Goal: Task Accomplishment & Management: Manage account settings

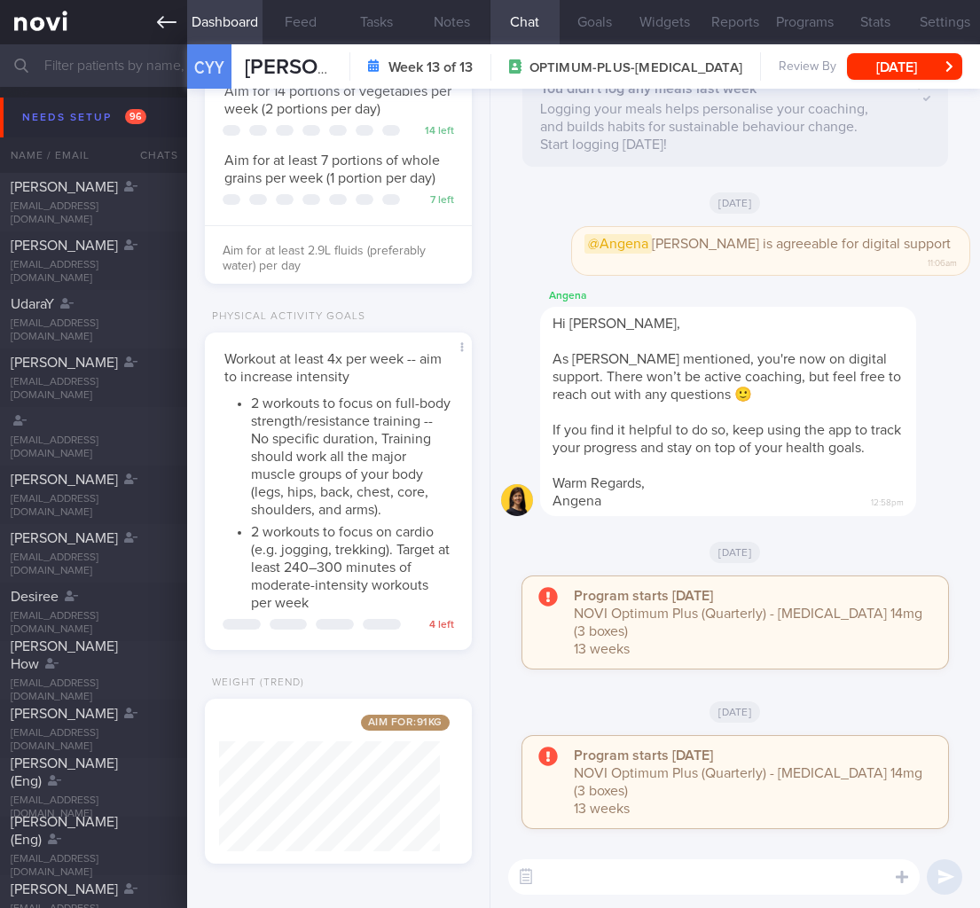
click at [145, 21] on link at bounding box center [93, 22] width 187 height 44
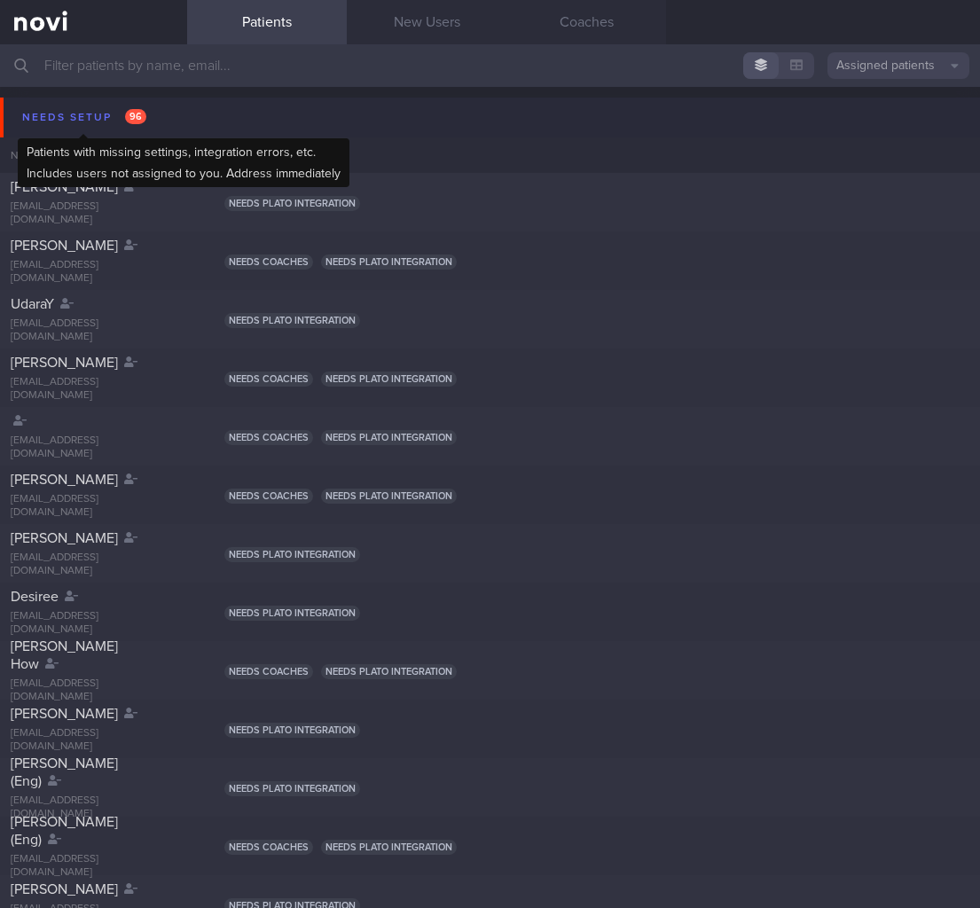
click at [147, 119] on div "Needs setup 96" at bounding box center [84, 118] width 133 height 24
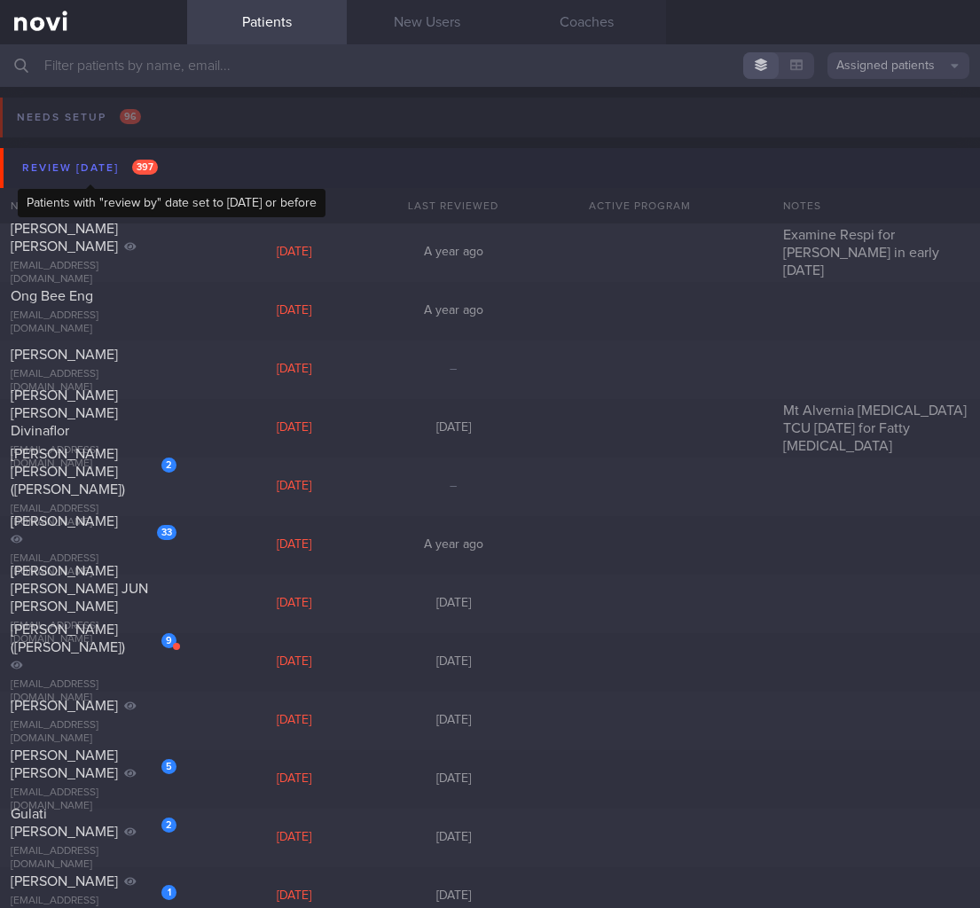
click at [149, 175] on div "Review today 397" at bounding box center [90, 168] width 145 height 24
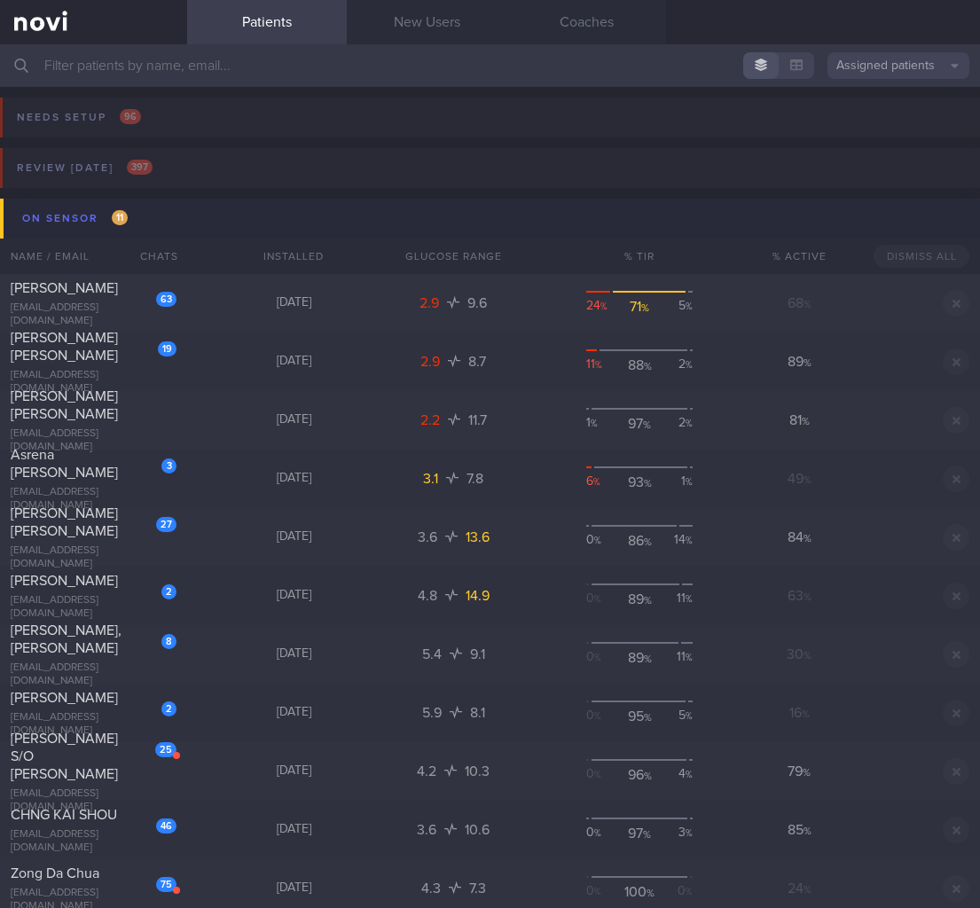
click at [197, 222] on button "On sensor 11" at bounding box center [492, 219] width 985 height 40
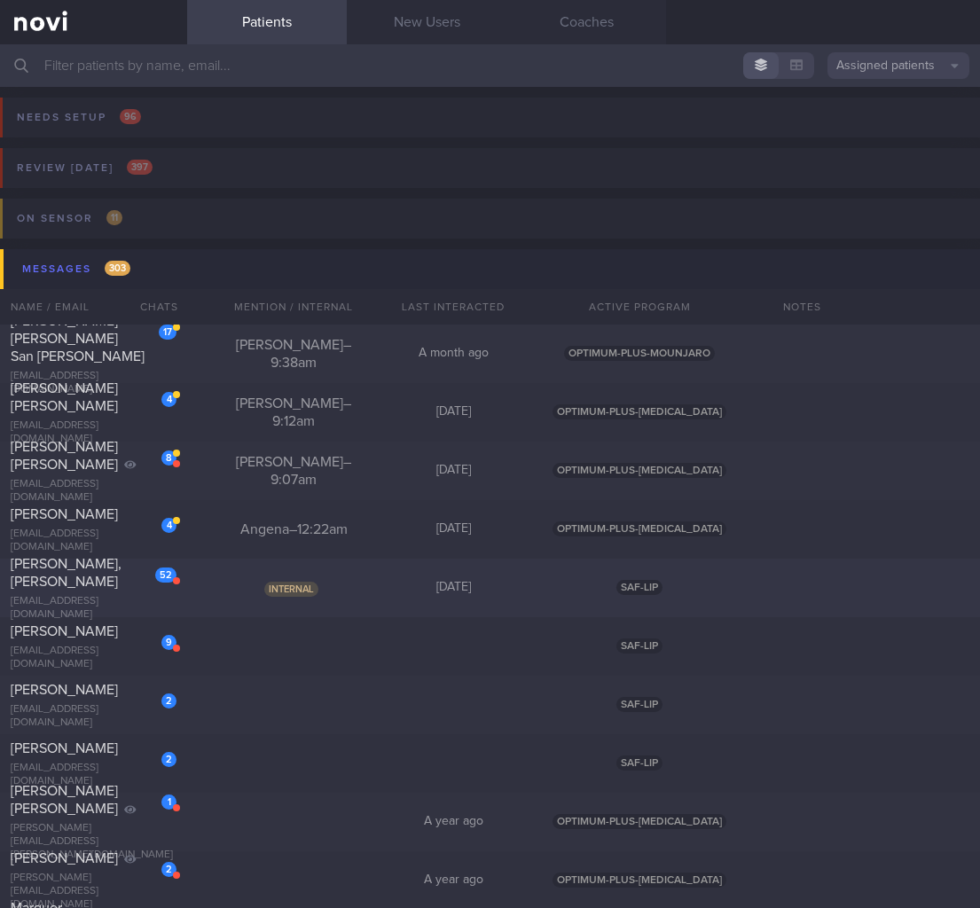
click at [301, 589] on span "Internal" at bounding box center [291, 589] width 54 height 15
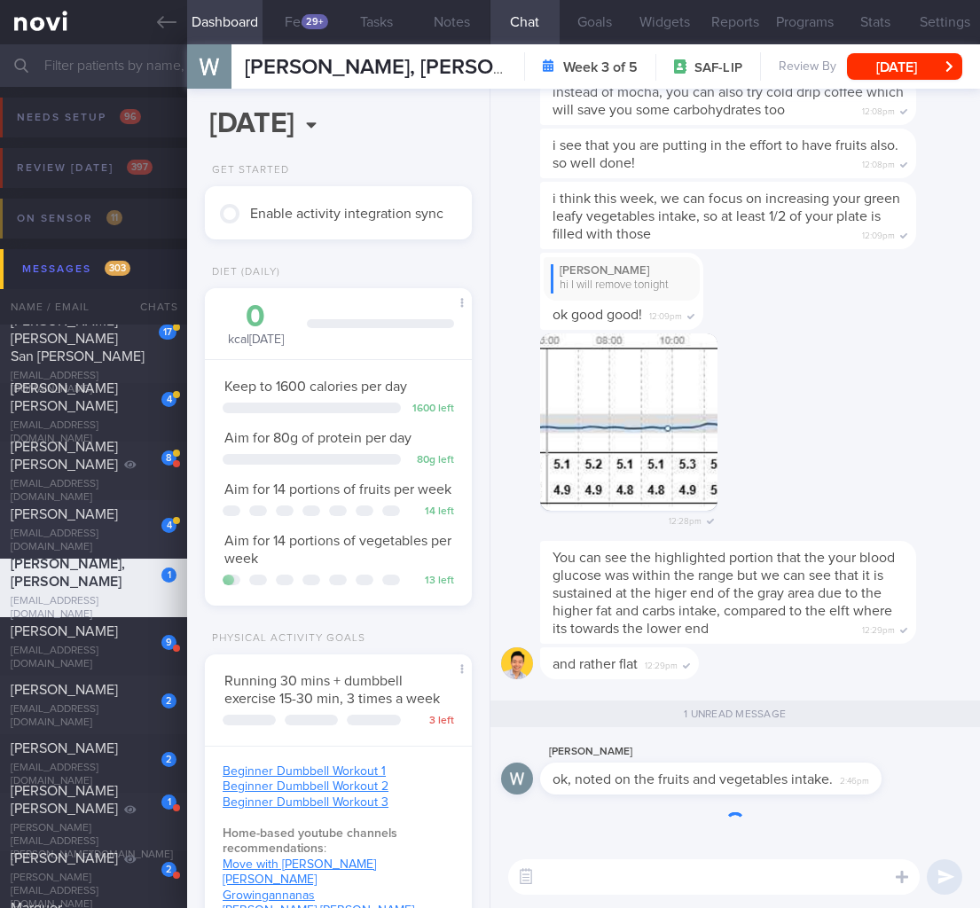
click at [134, 531] on div "4 TAN YIN YIN yinyin87@gmail.com" at bounding box center [93, 529] width 187 height 49
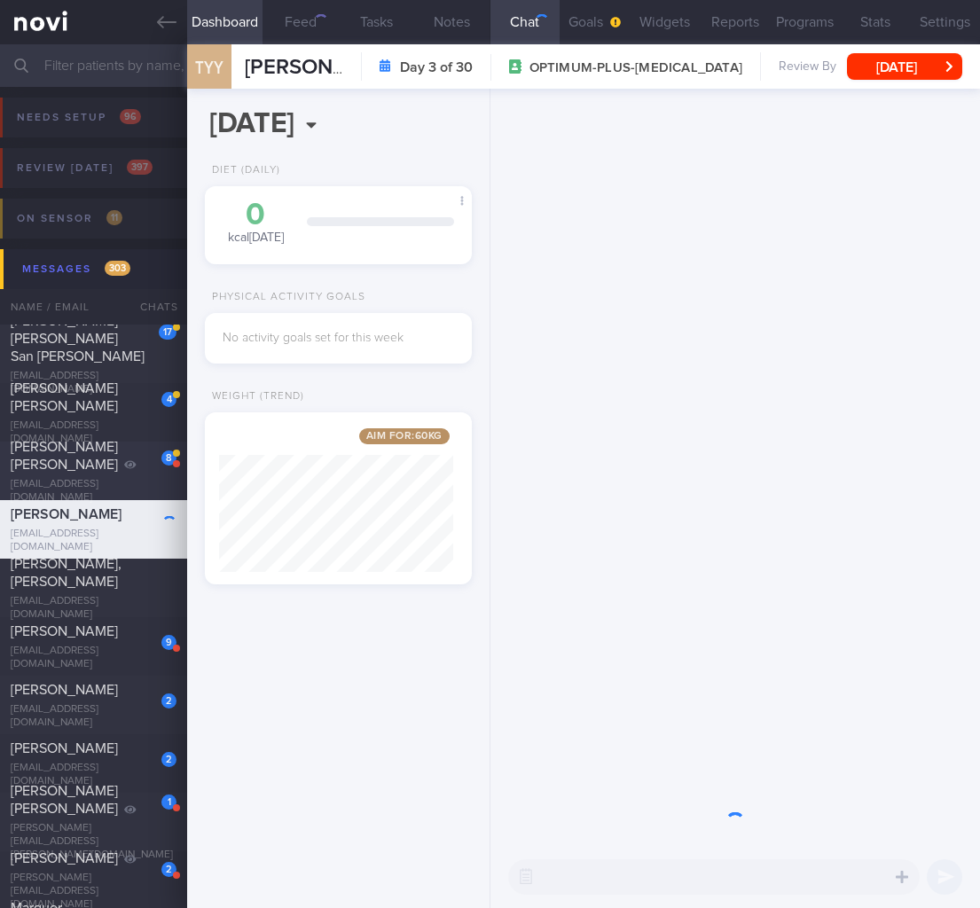
scroll to position [143, 234]
click at [86, 473] on div "Khoo Yu Jing, Esther" at bounding box center [91, 455] width 161 height 35
select select "6"
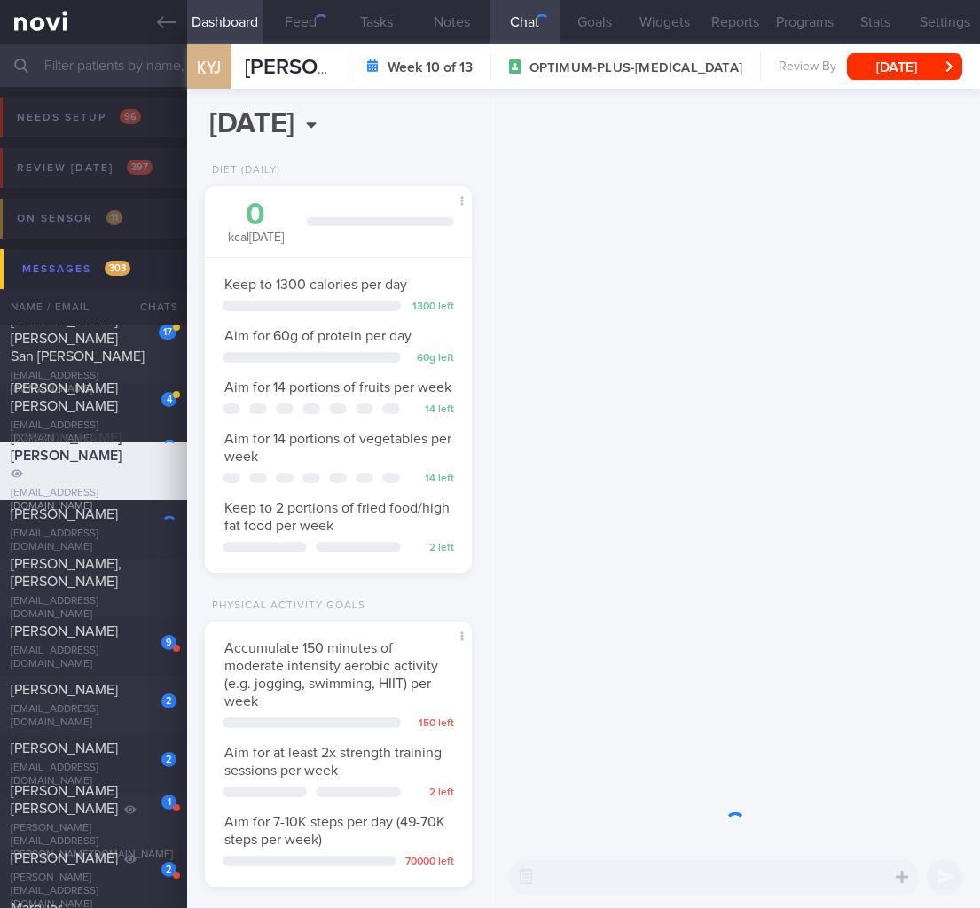
scroll to position [136, 221]
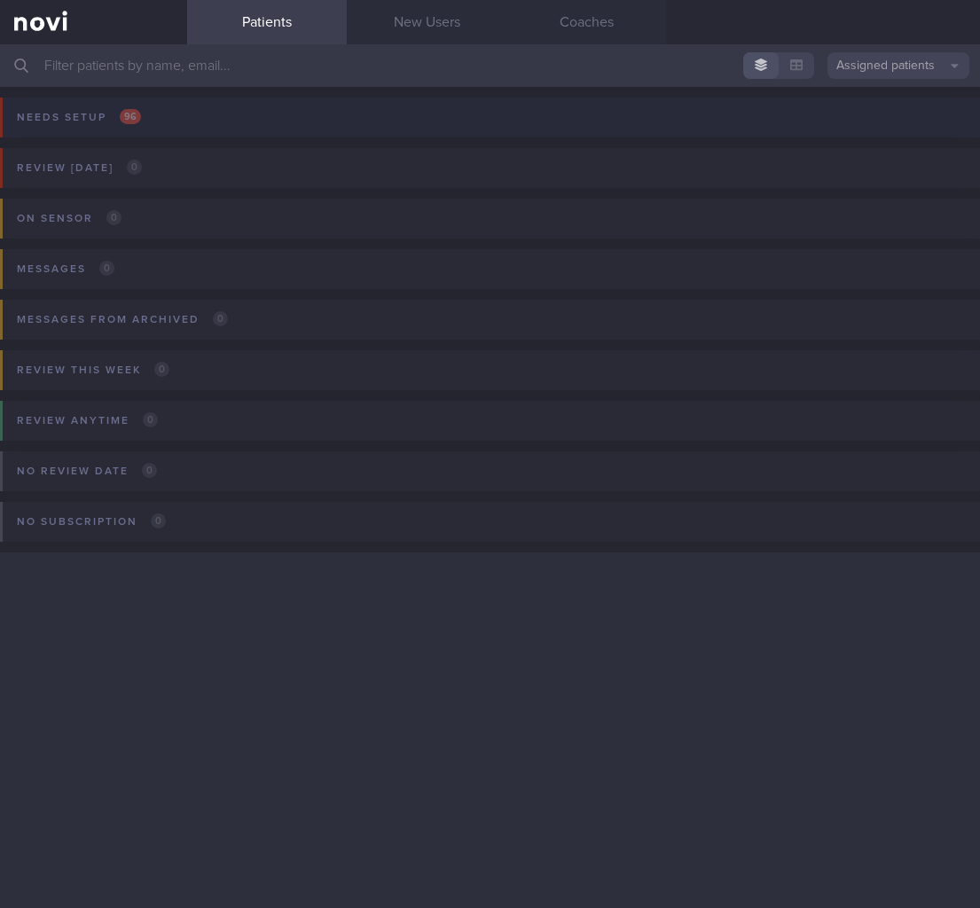
click at [247, 105] on button "Needs setup 96" at bounding box center [487, 123] width 985 height 51
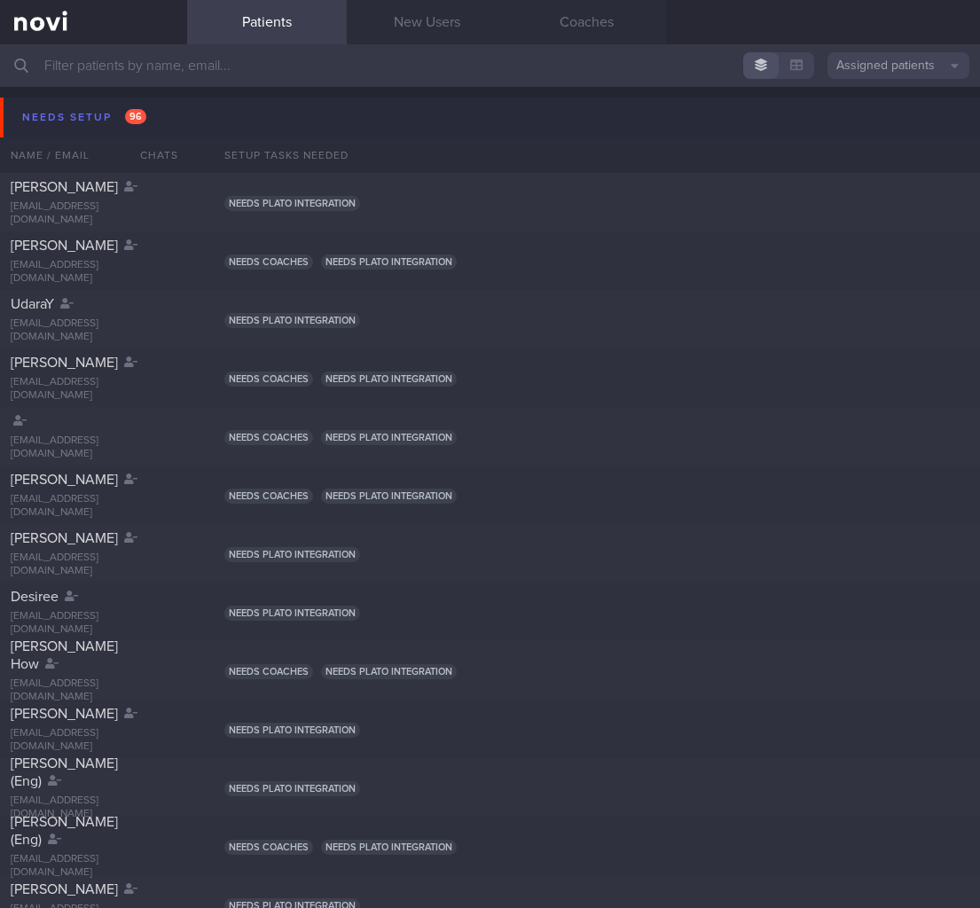
click at [268, 113] on button "Needs setup 96" at bounding box center [492, 118] width 985 height 40
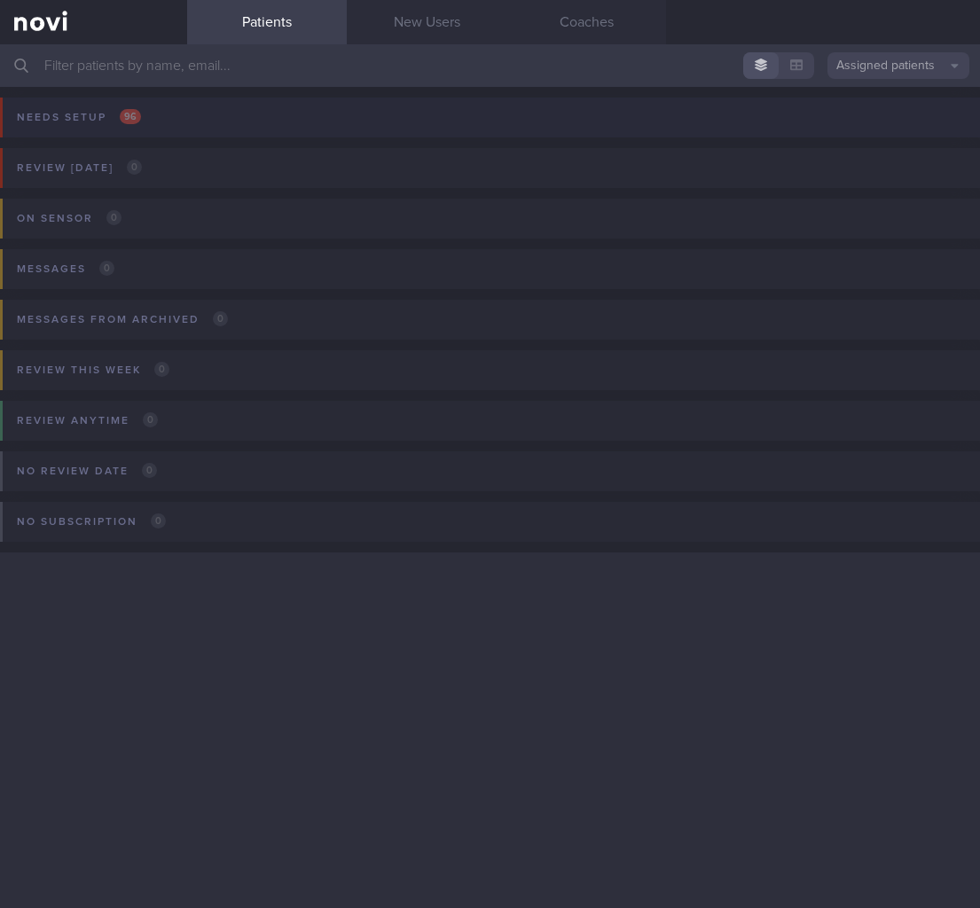
click at [268, 113] on button "Needs setup 96" at bounding box center [487, 123] width 985 height 51
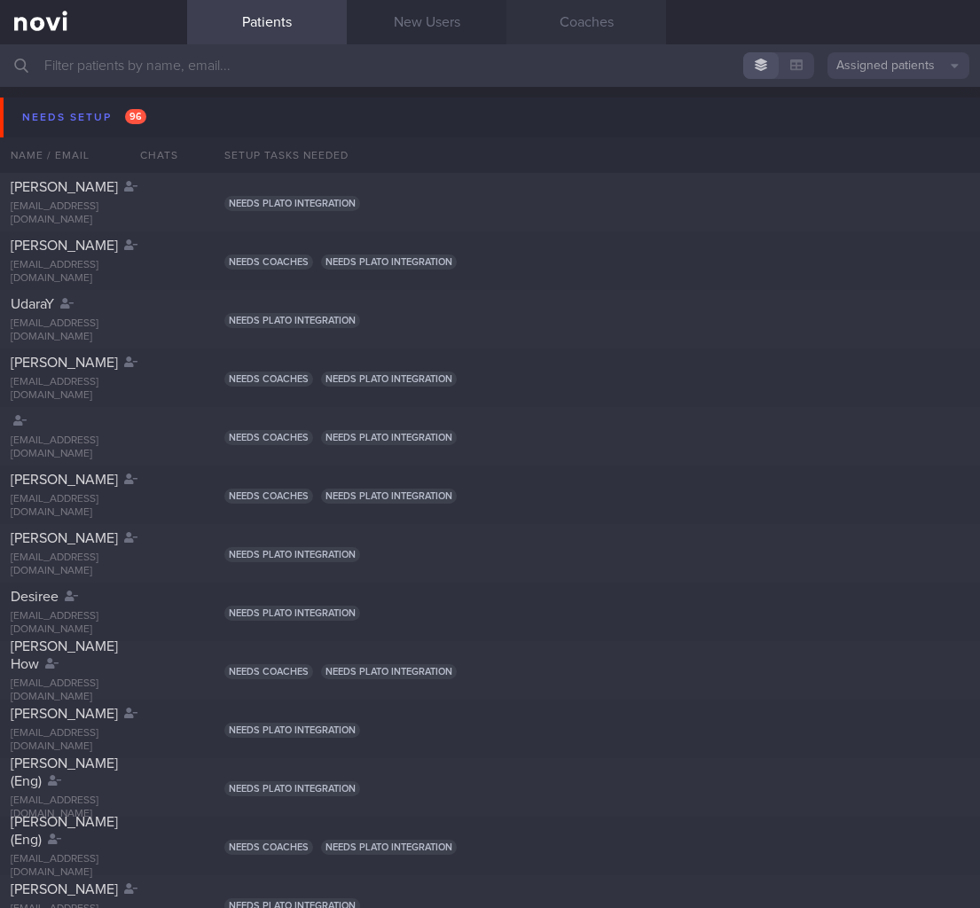
click at [550, 18] on link "Coaches" at bounding box center [586, 22] width 160 height 44
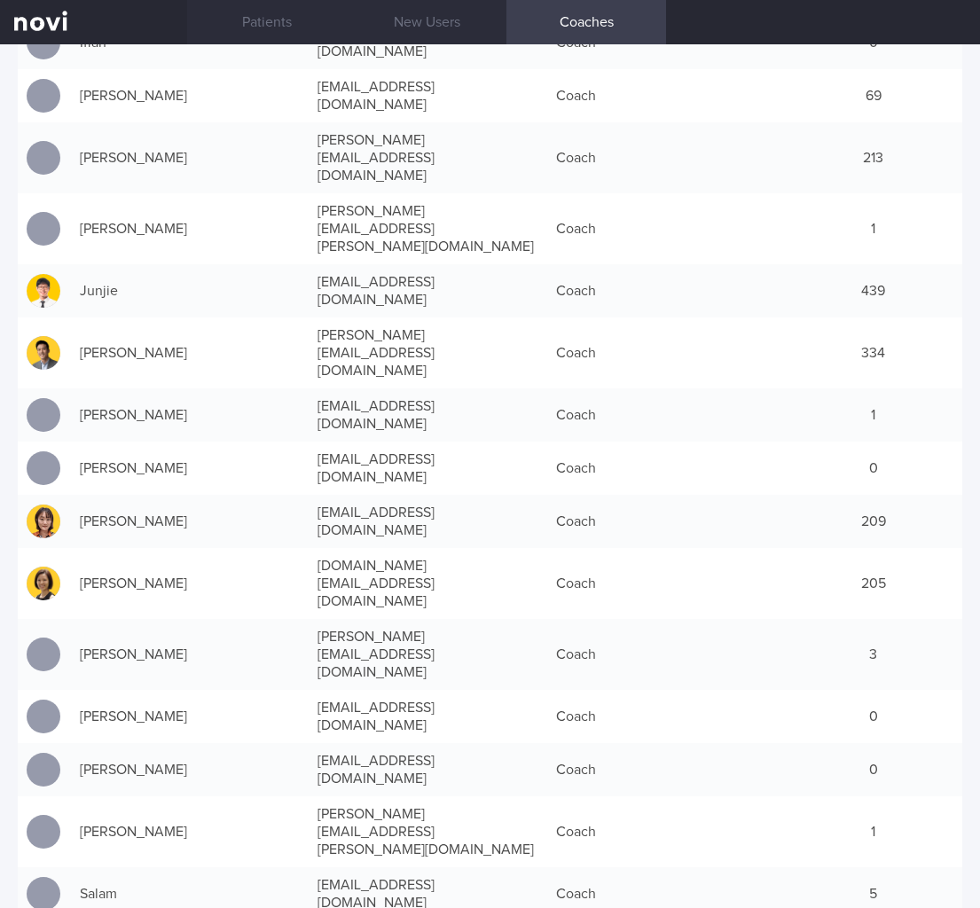
scroll to position [585, 0]
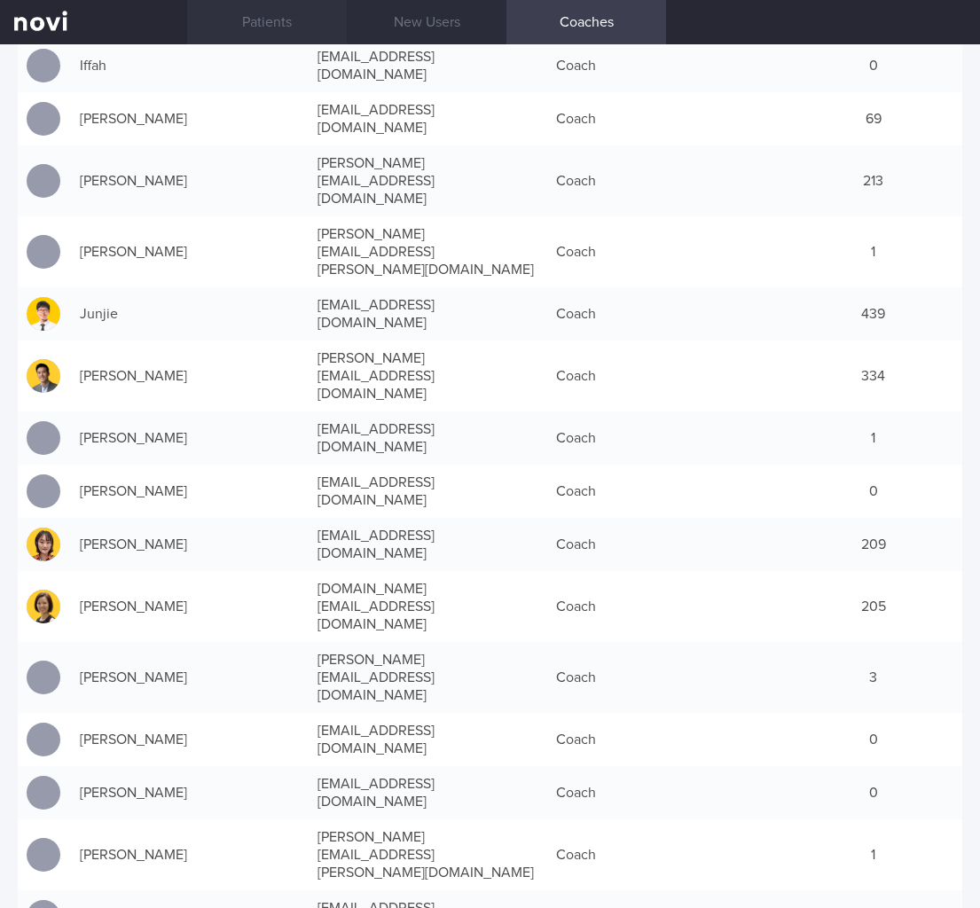
click at [282, 23] on link "Patients" at bounding box center [267, 22] width 160 height 44
click at [282, 22] on link "Patients" at bounding box center [267, 22] width 160 height 44
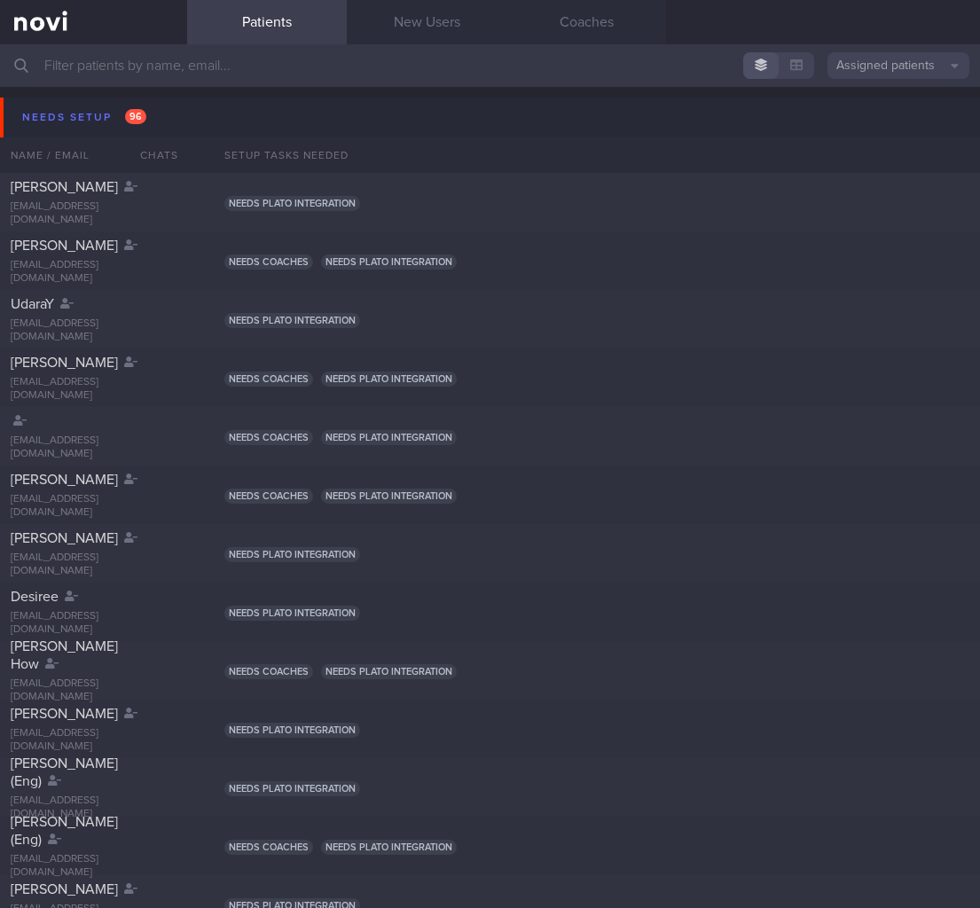
click at [274, 21] on link "Patients" at bounding box center [267, 22] width 160 height 44
click at [107, 92] on div "Needs setup 96 Name / Email Chats Setup tasks needed" at bounding box center [490, 130] width 980 height 86
click at [98, 115] on div "Needs setup 96" at bounding box center [84, 118] width 133 height 24
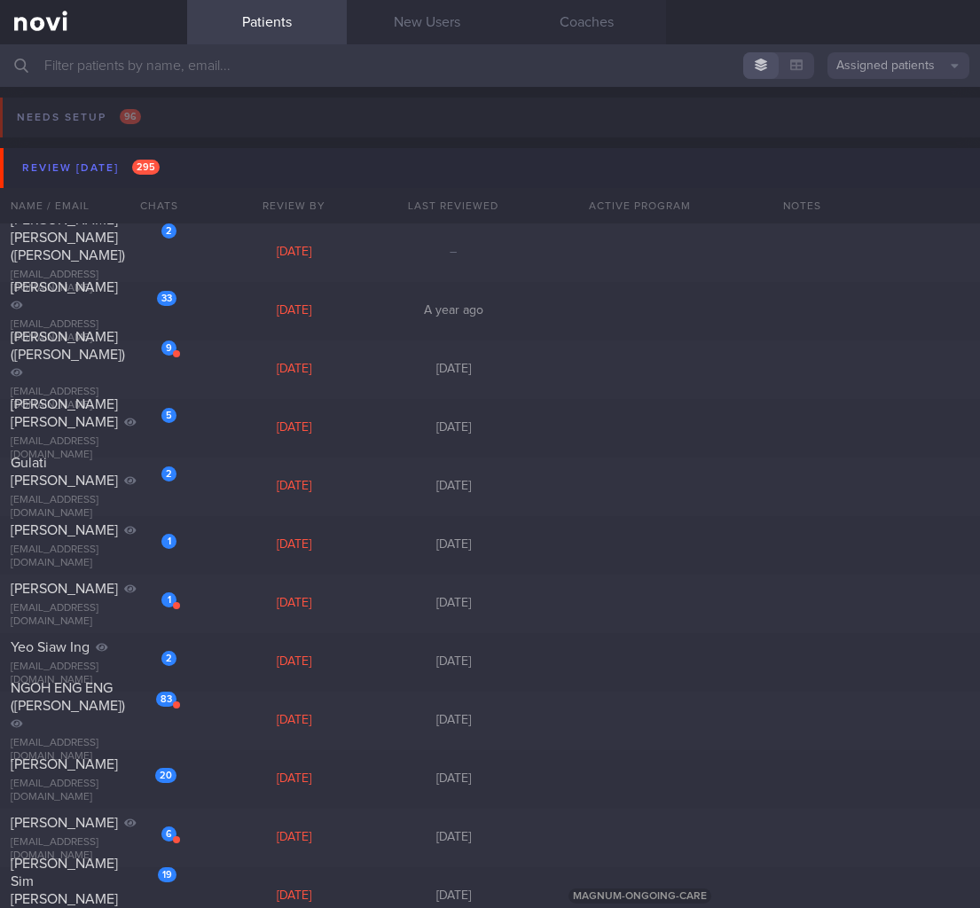
click at [223, 162] on button "Review today 295" at bounding box center [492, 168] width 985 height 40
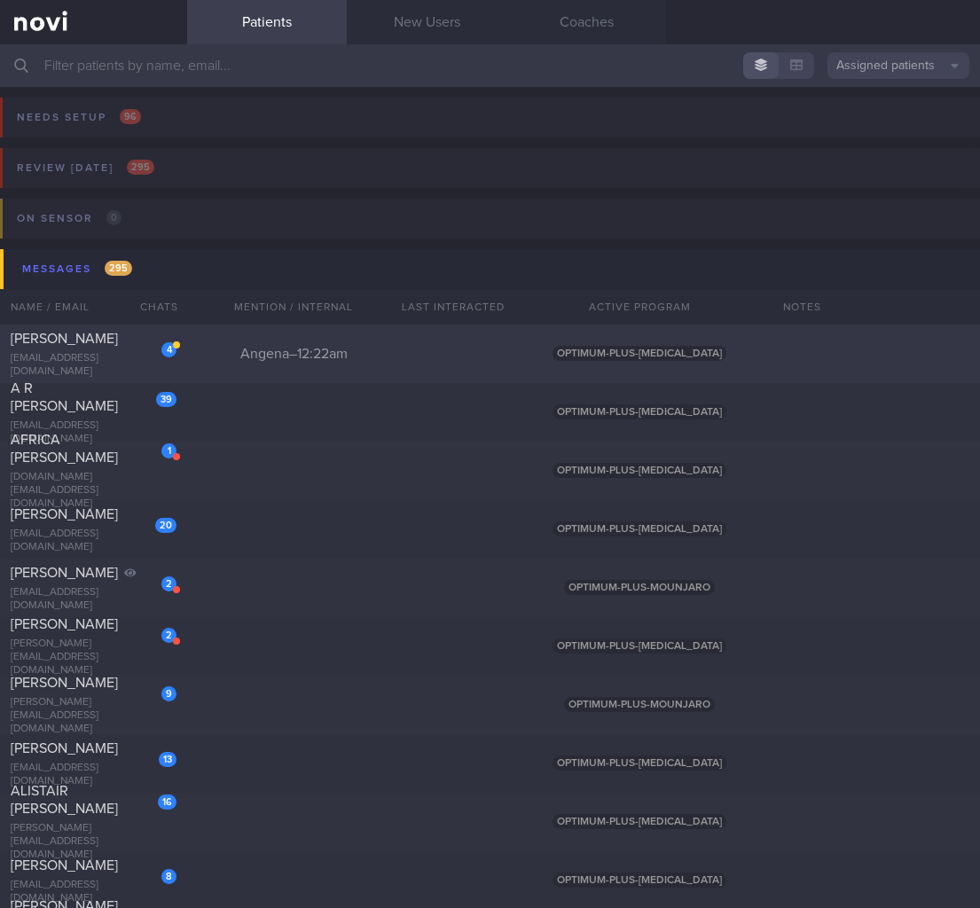
click at [319, 351] on div "Angena – 12:22am" at bounding box center [294, 354] width 160 height 18
select select "8"
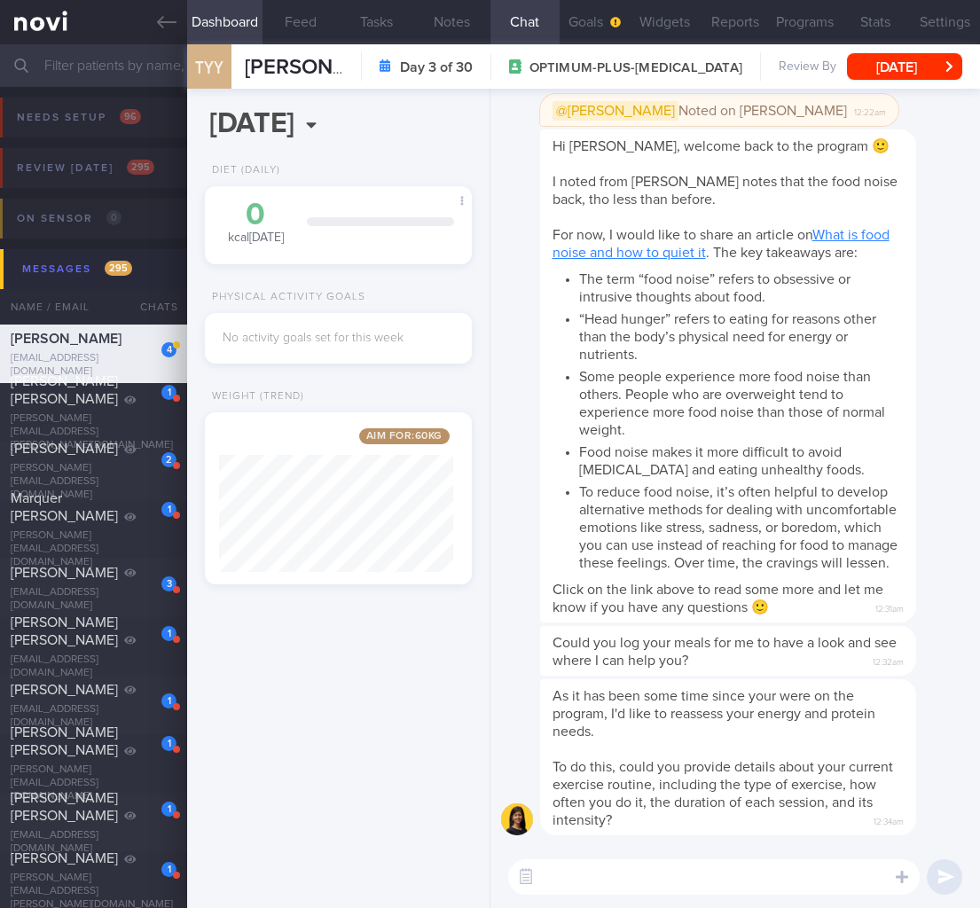
click at [169, 263] on button "Messages 295" at bounding box center [492, 269] width 985 height 40
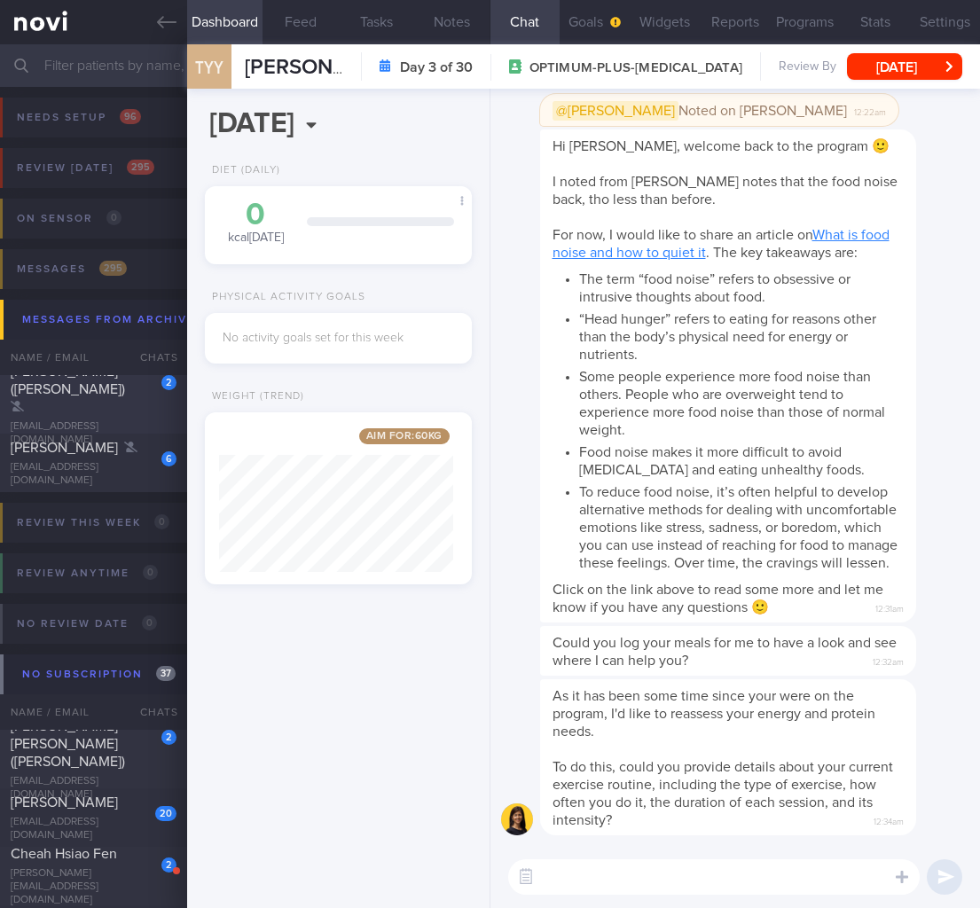
click at [129, 388] on div "Erliana Agus (Ouyang Junhui)" at bounding box center [91, 389] width 161 height 53
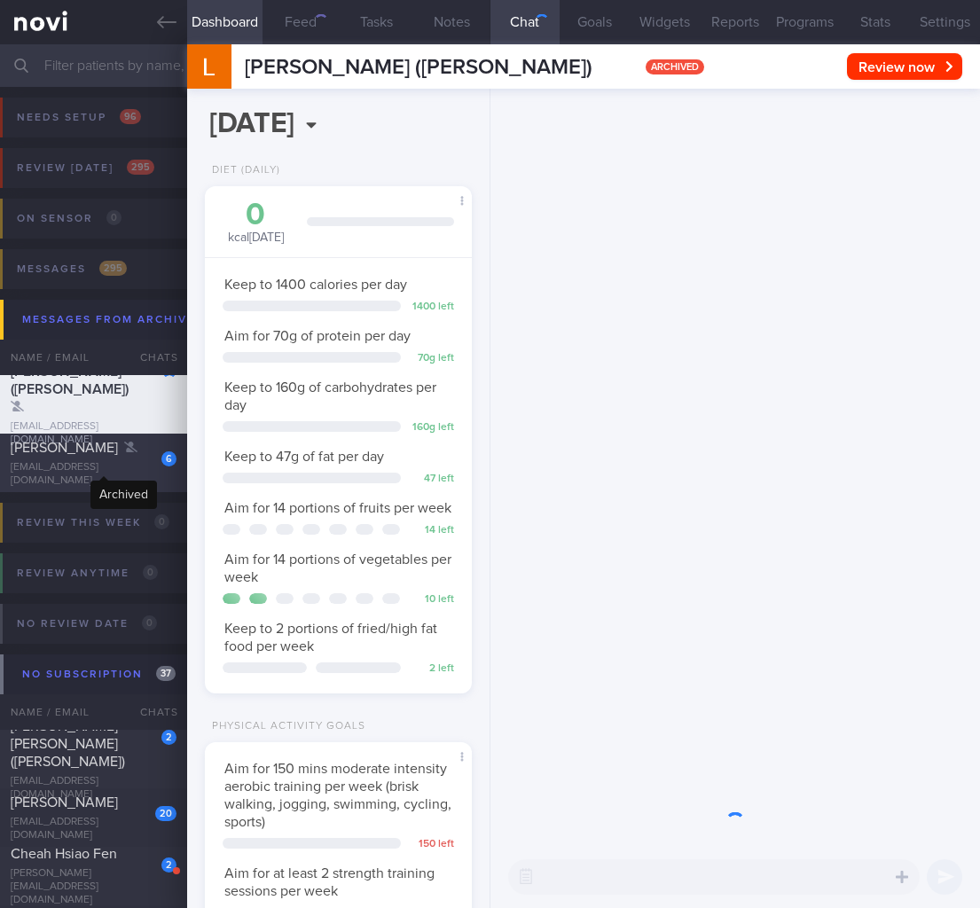
scroll to position [113, 228]
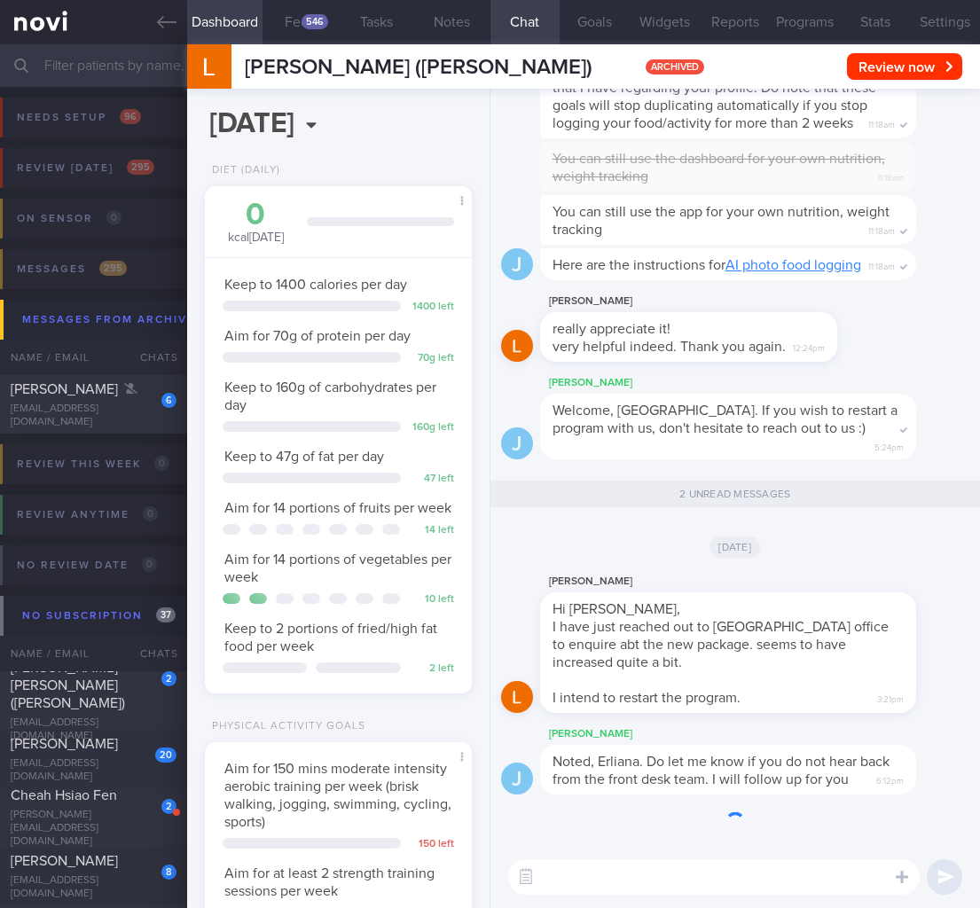
click at [857, 557] on div "[DATE]" at bounding box center [735, 546] width 468 height 50
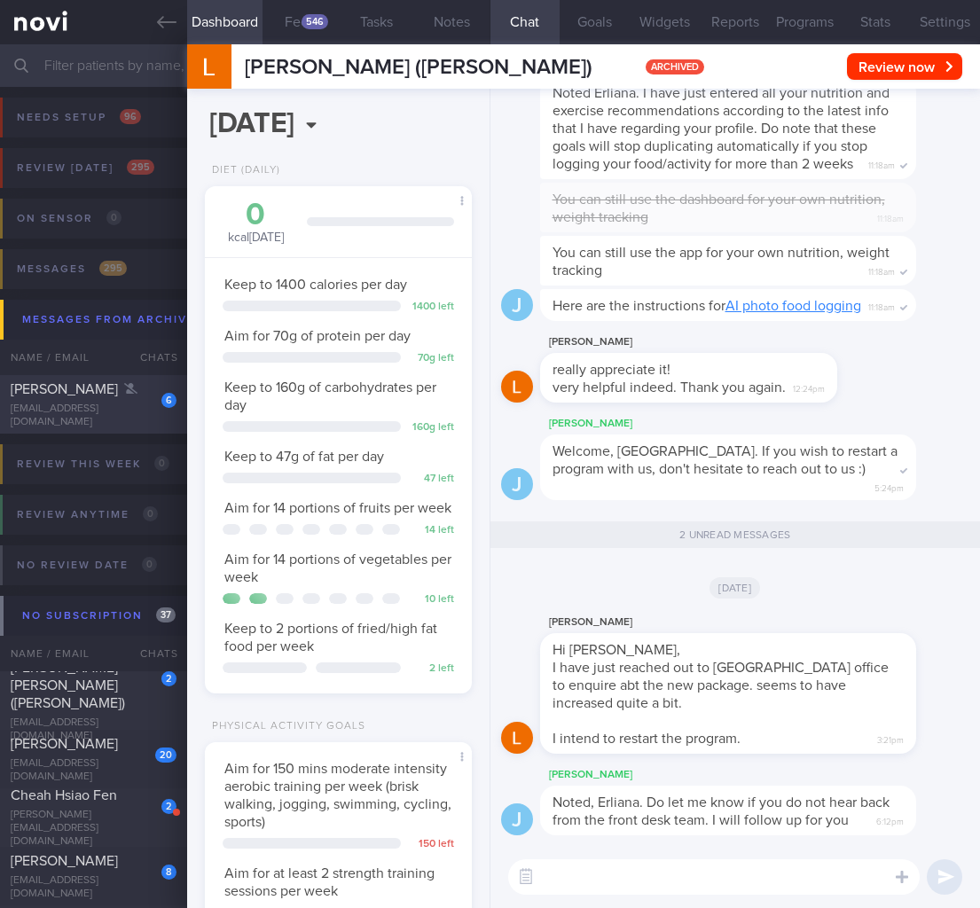
click at [139, 384] on div "6" at bounding box center [156, 393] width 39 height 27
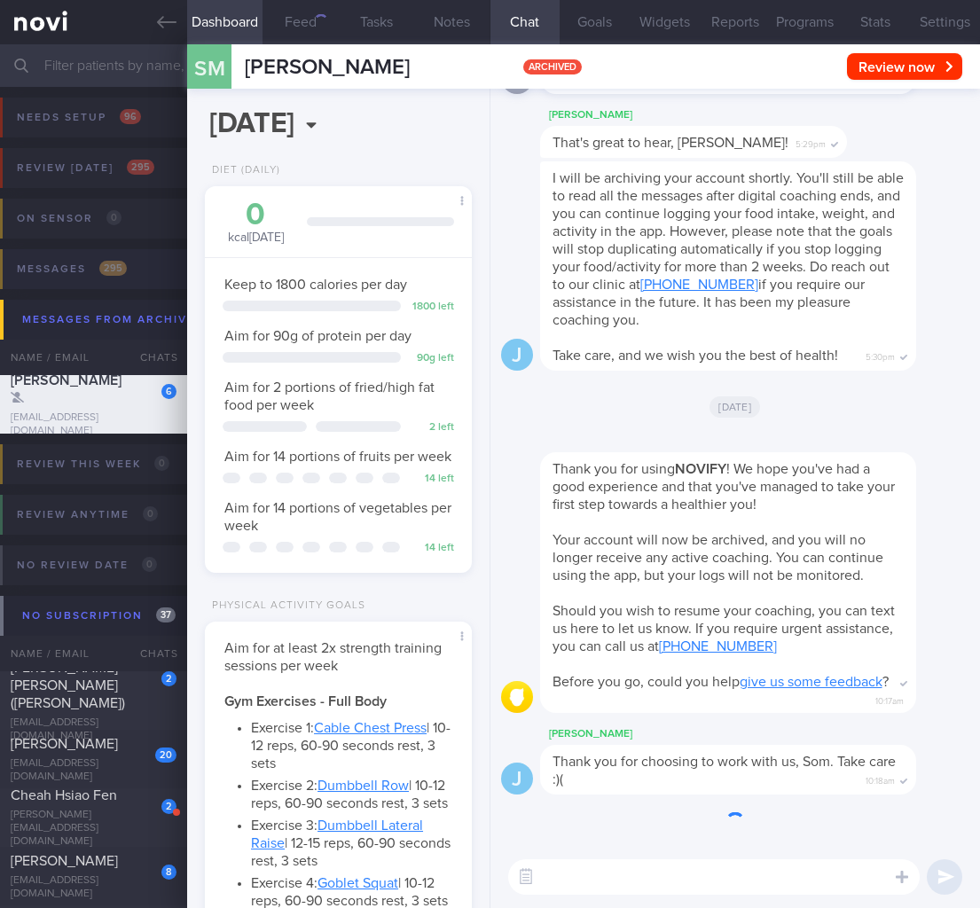
click at [127, 268] on div "Messages 295" at bounding box center [71, 269] width 119 height 24
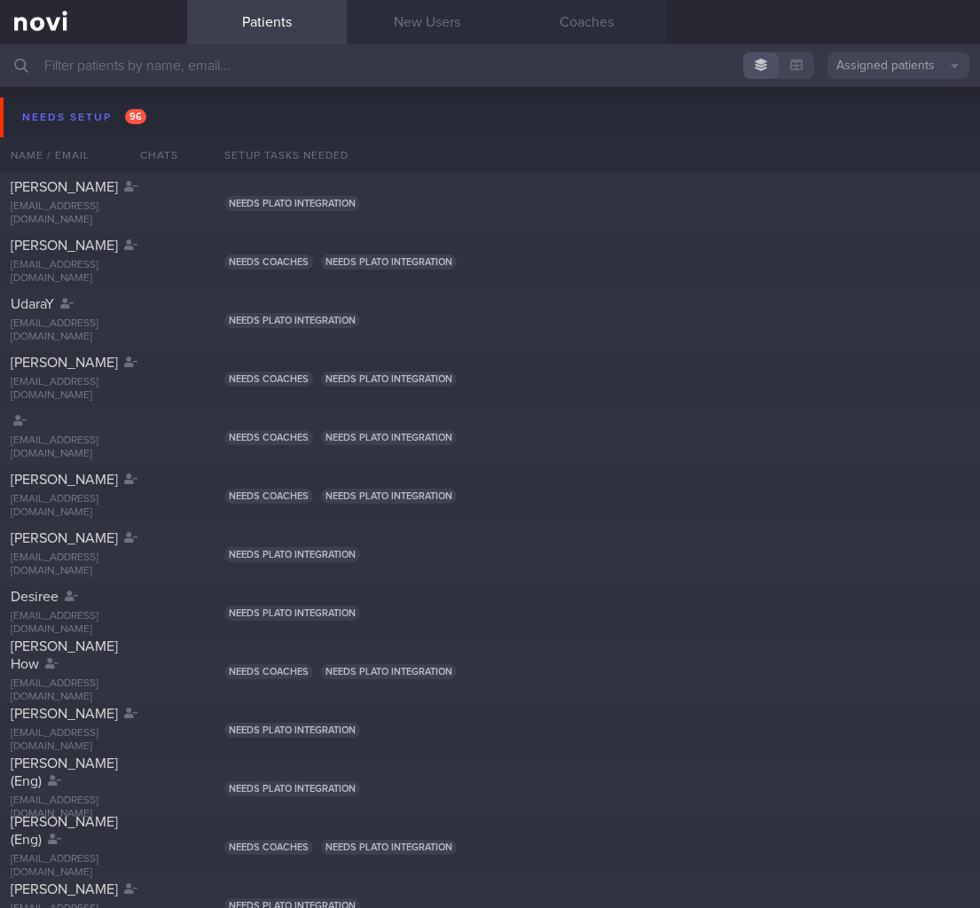
click at [189, 66] on input "text" at bounding box center [490, 65] width 980 height 43
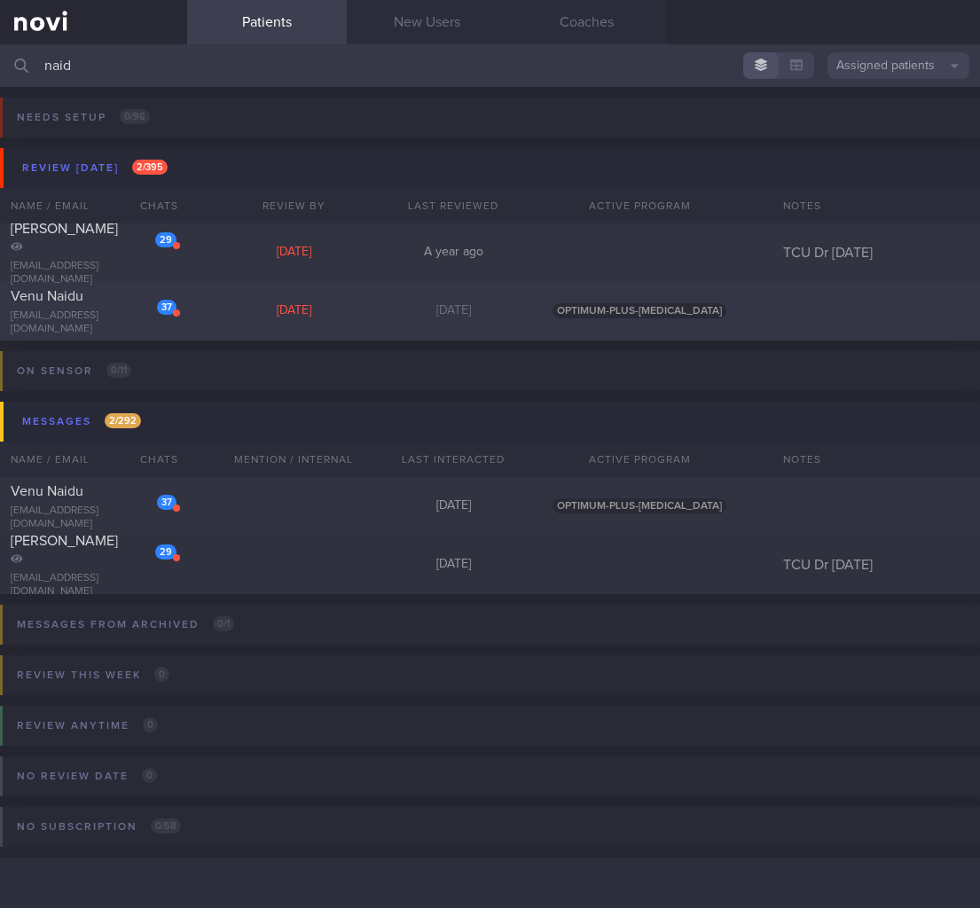
type input "naid"
click at [170, 321] on div "[EMAIL_ADDRESS][DOMAIN_NAME]" at bounding box center [94, 322] width 166 height 27
select select "7"
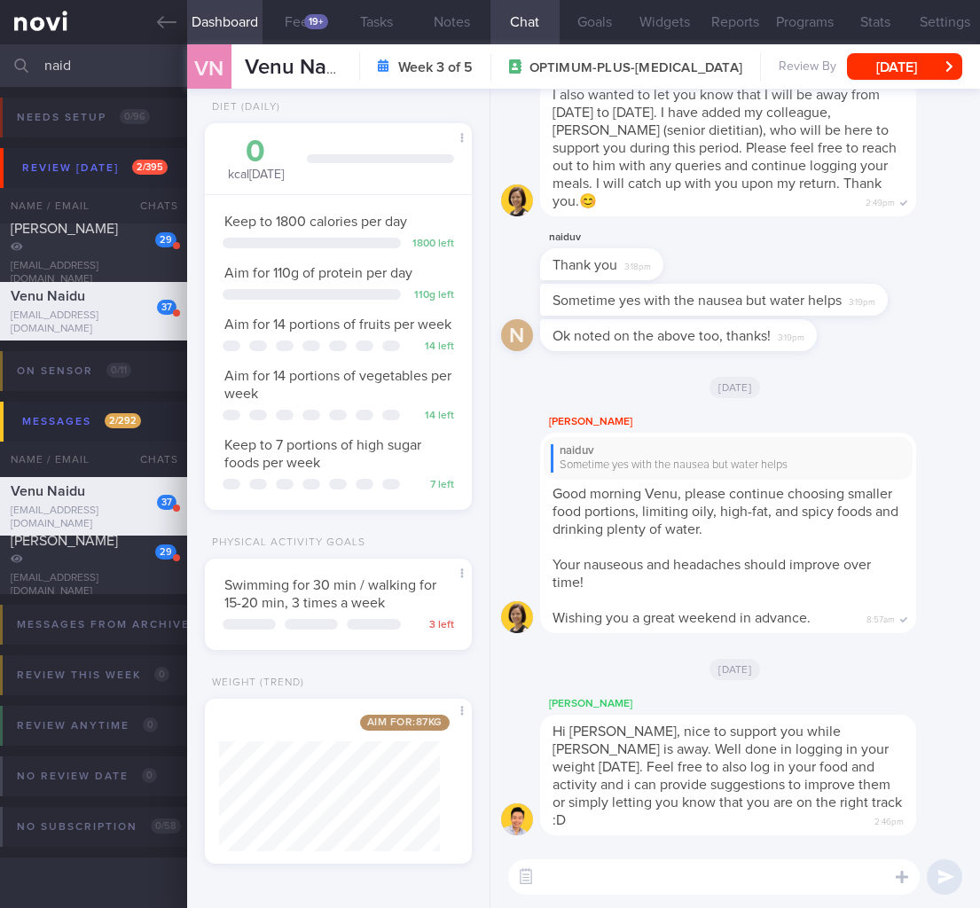
drag, startPoint x: 150, startPoint y: 71, endPoint x: -304, endPoint y: 40, distance: 455.0
click at [0, 40] on html "You are offline! Some functionality will be unavailable Patients New Users Coac…" at bounding box center [490, 454] width 980 height 908
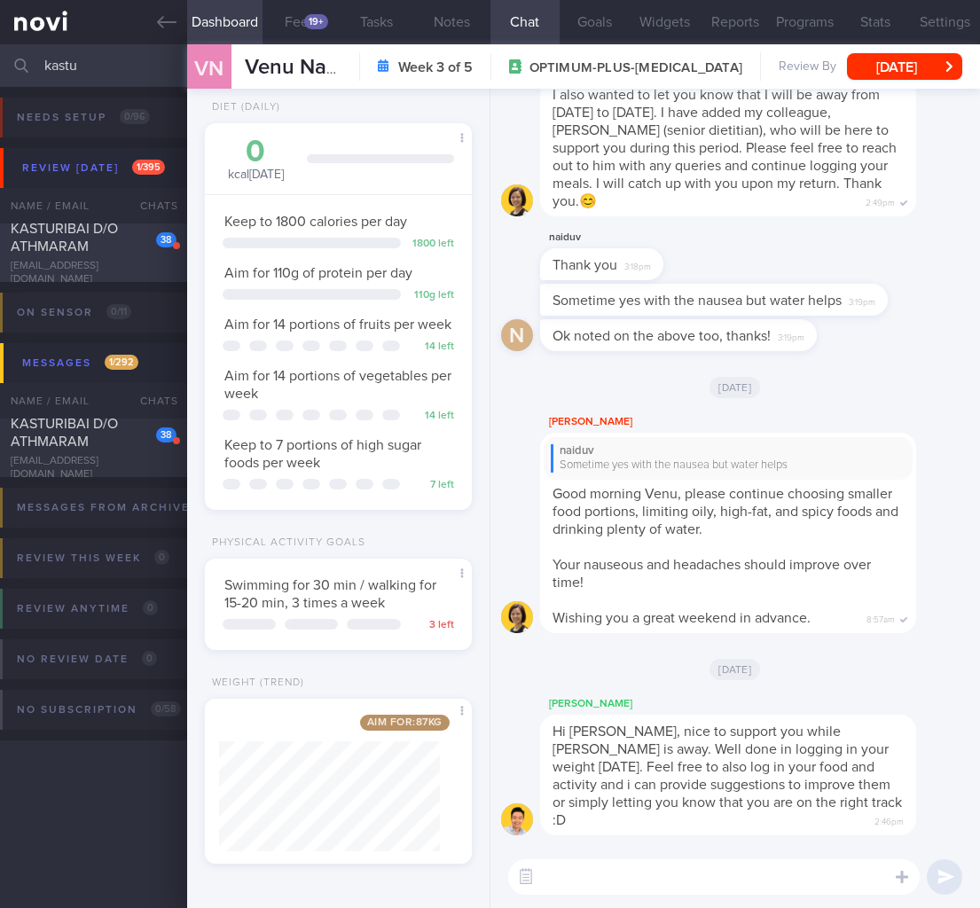
type input "kastu"
click at [46, 248] on span "KASTURIBAI D/O ATHMARAM" at bounding box center [64, 238] width 107 height 32
click at [919, 75] on button "[DATE]" at bounding box center [904, 66] width 115 height 27
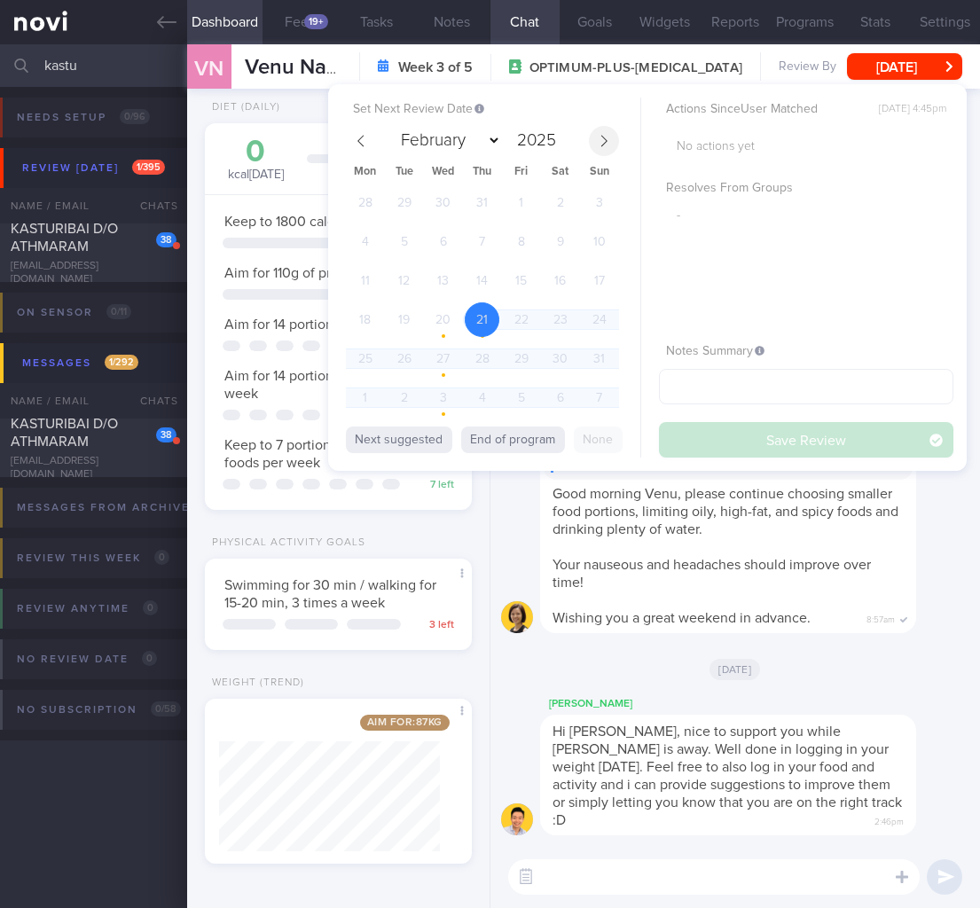
click at [609, 139] on icon at bounding box center [604, 141] width 12 height 12
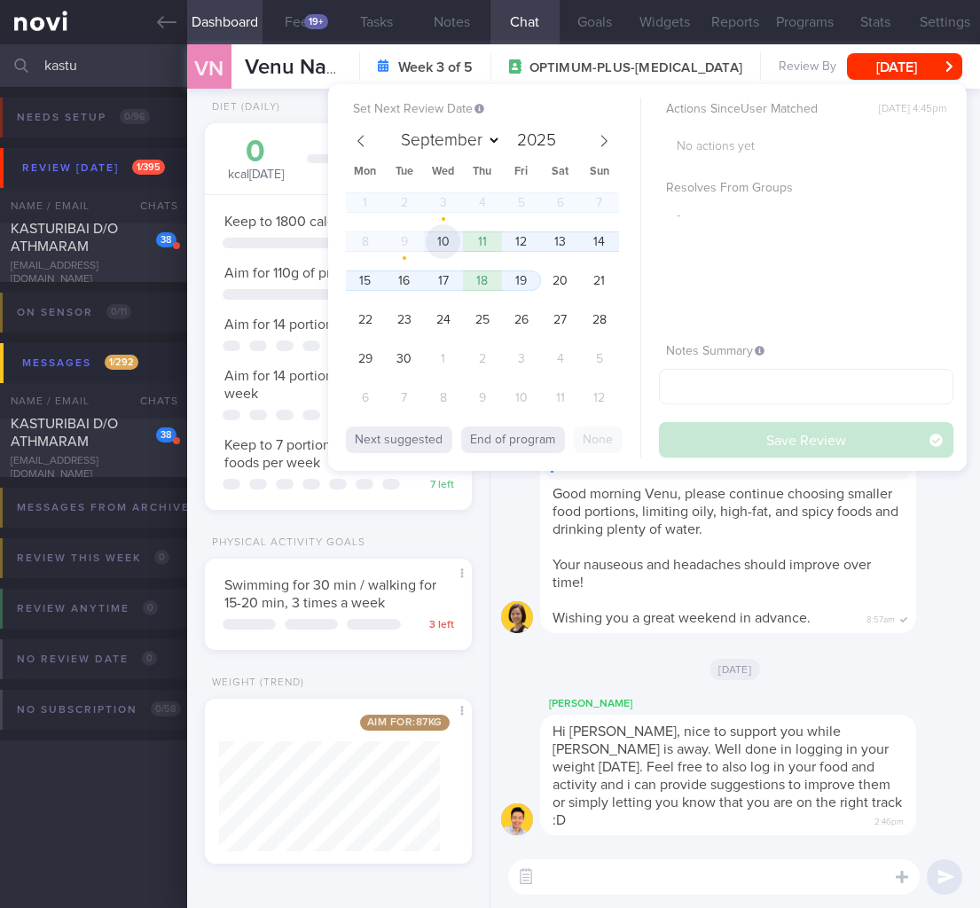
click at [430, 240] on span "10" at bounding box center [443, 241] width 35 height 35
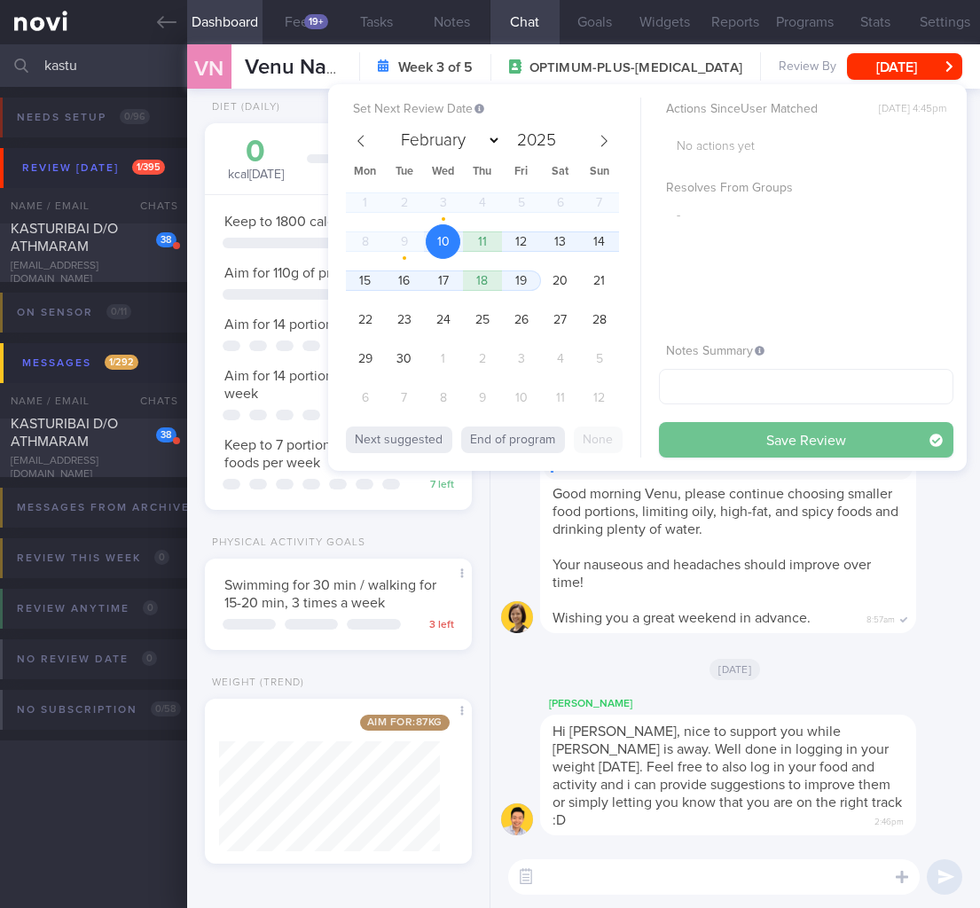
click at [775, 437] on button "Save Review" at bounding box center [806, 439] width 294 height 35
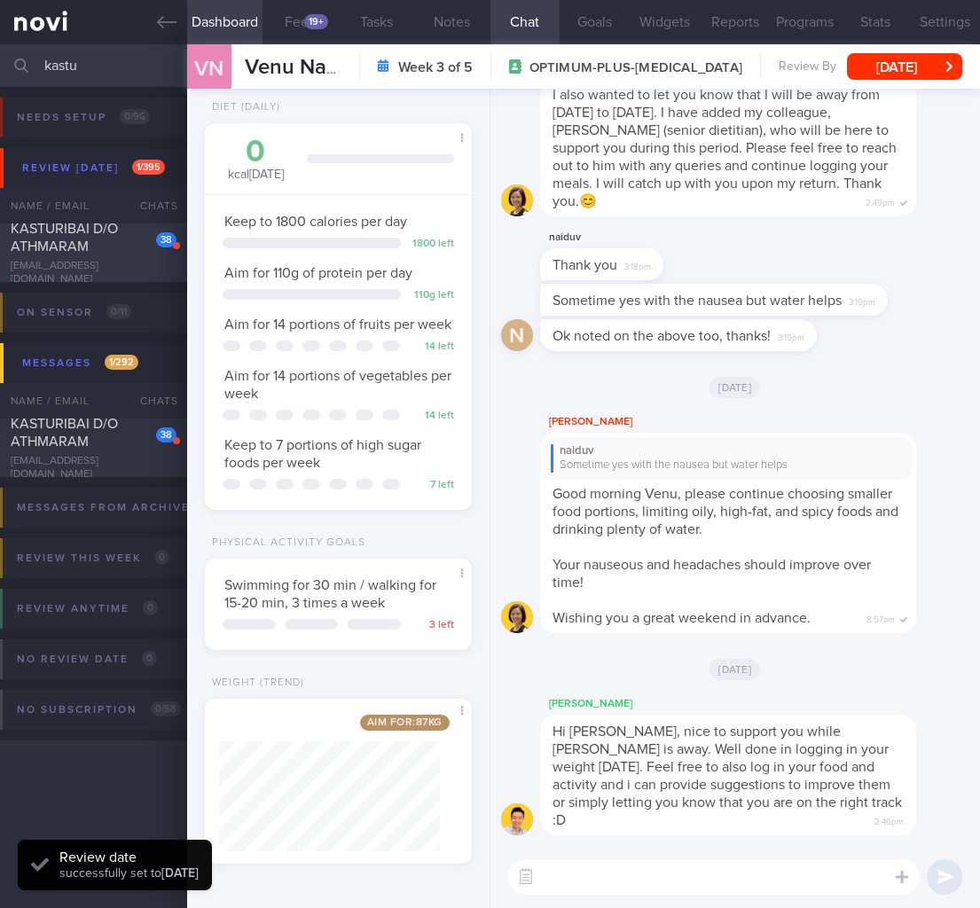
click at [127, 250] on div "KASTURIBAI D/O ATHMARAM" at bounding box center [91, 237] width 161 height 35
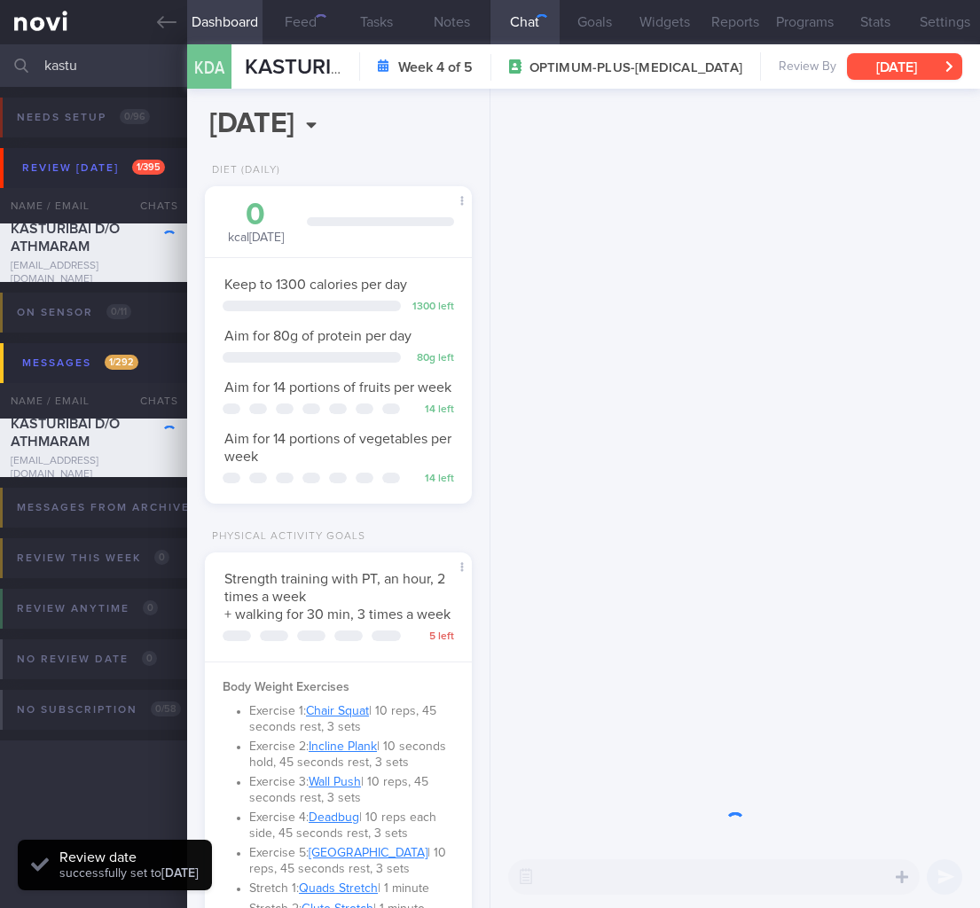
scroll to position [136, 221]
click at [910, 68] on button "[DATE]" at bounding box center [904, 66] width 115 height 27
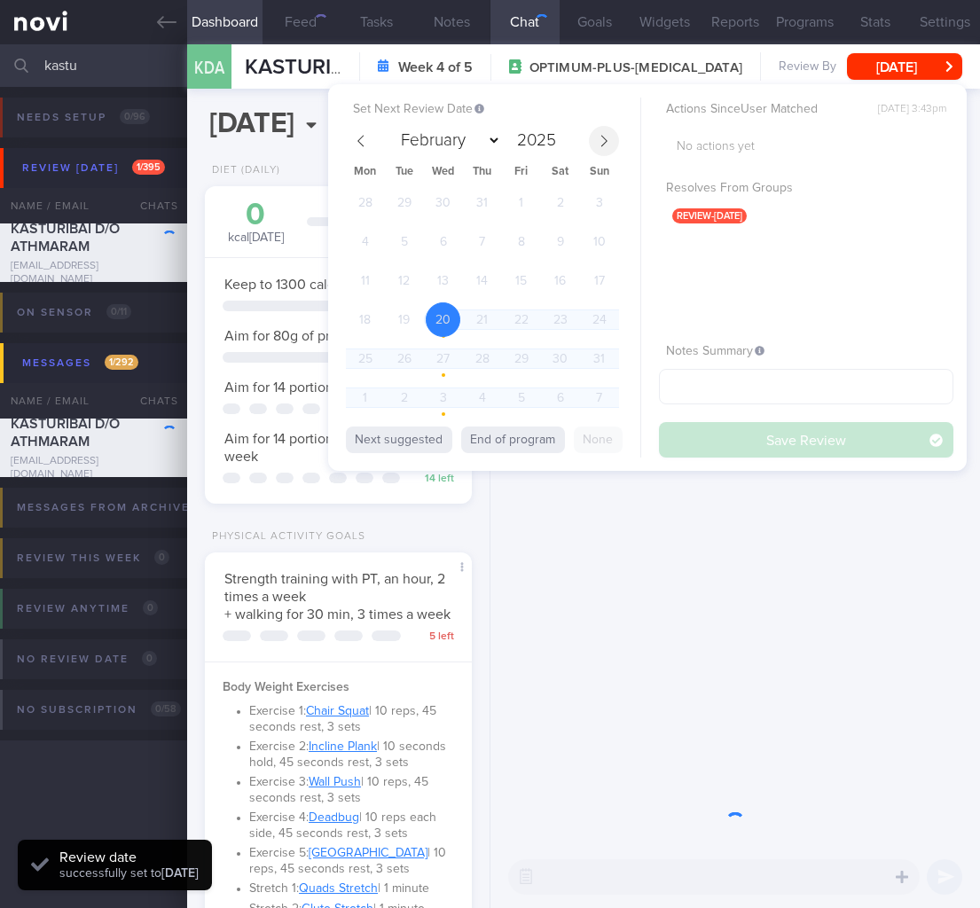
click at [608, 144] on icon at bounding box center [604, 141] width 12 height 12
select select "8"
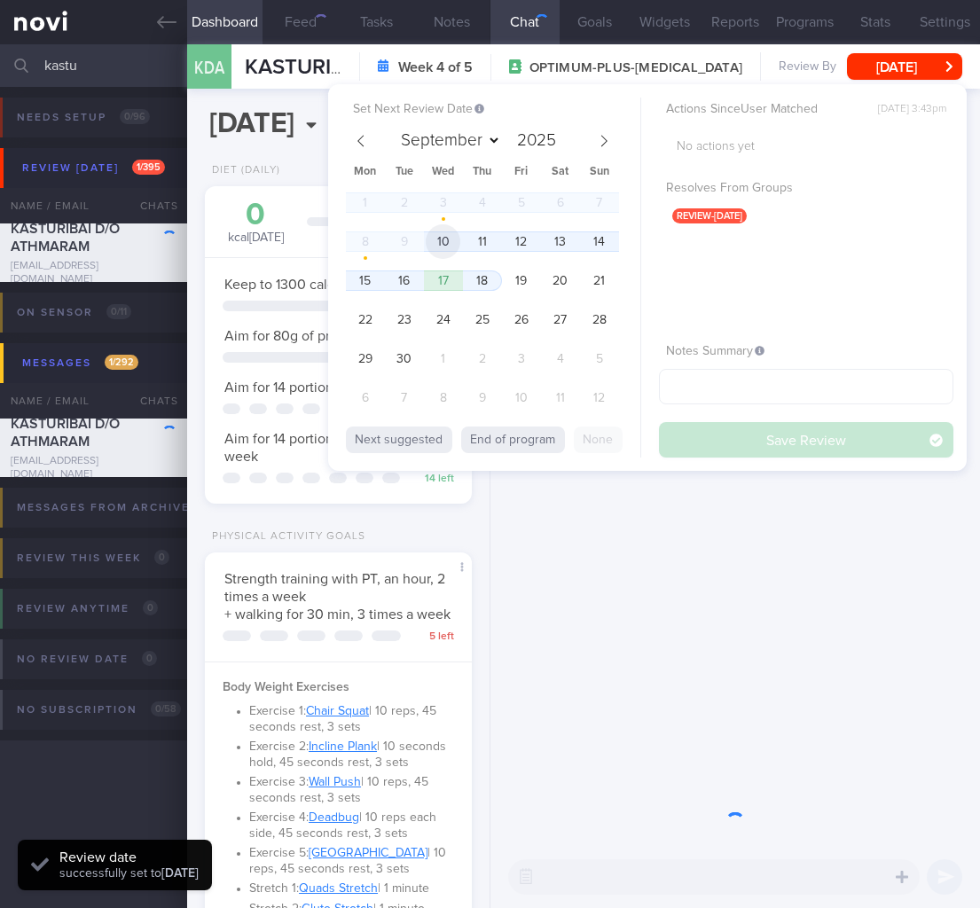
click at [441, 239] on span "10" at bounding box center [443, 241] width 35 height 35
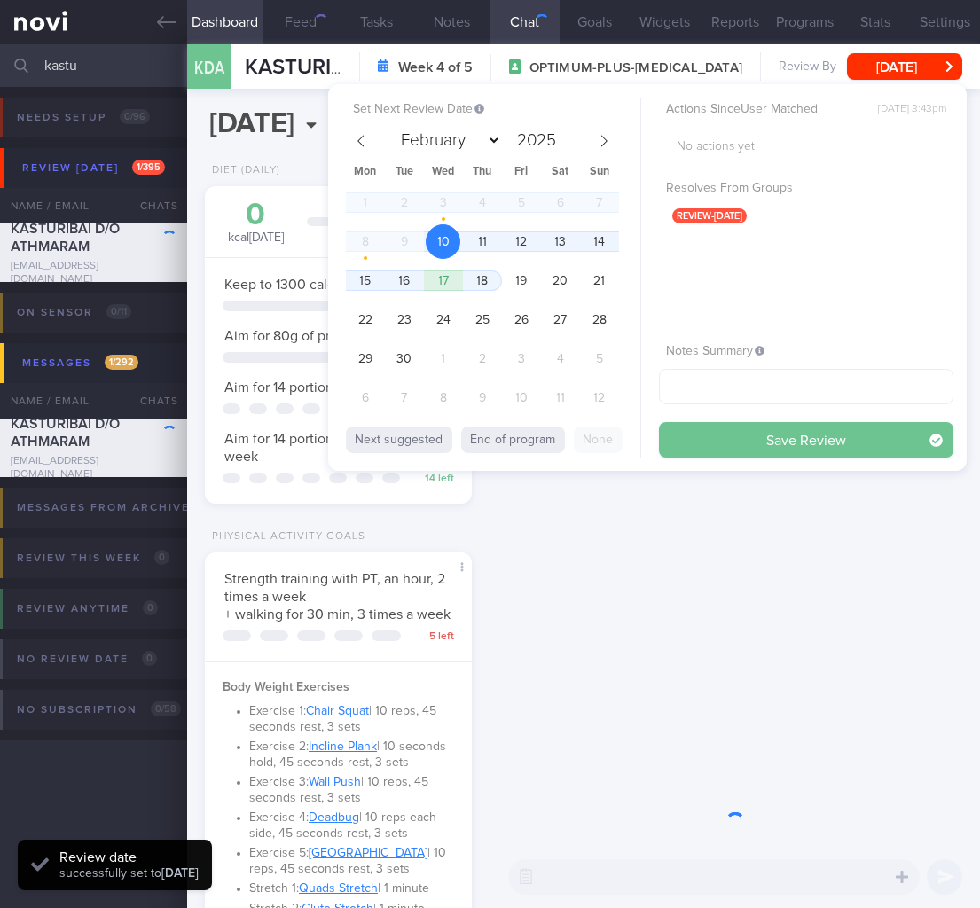
click at [786, 431] on button "Save Review" at bounding box center [806, 439] width 294 height 35
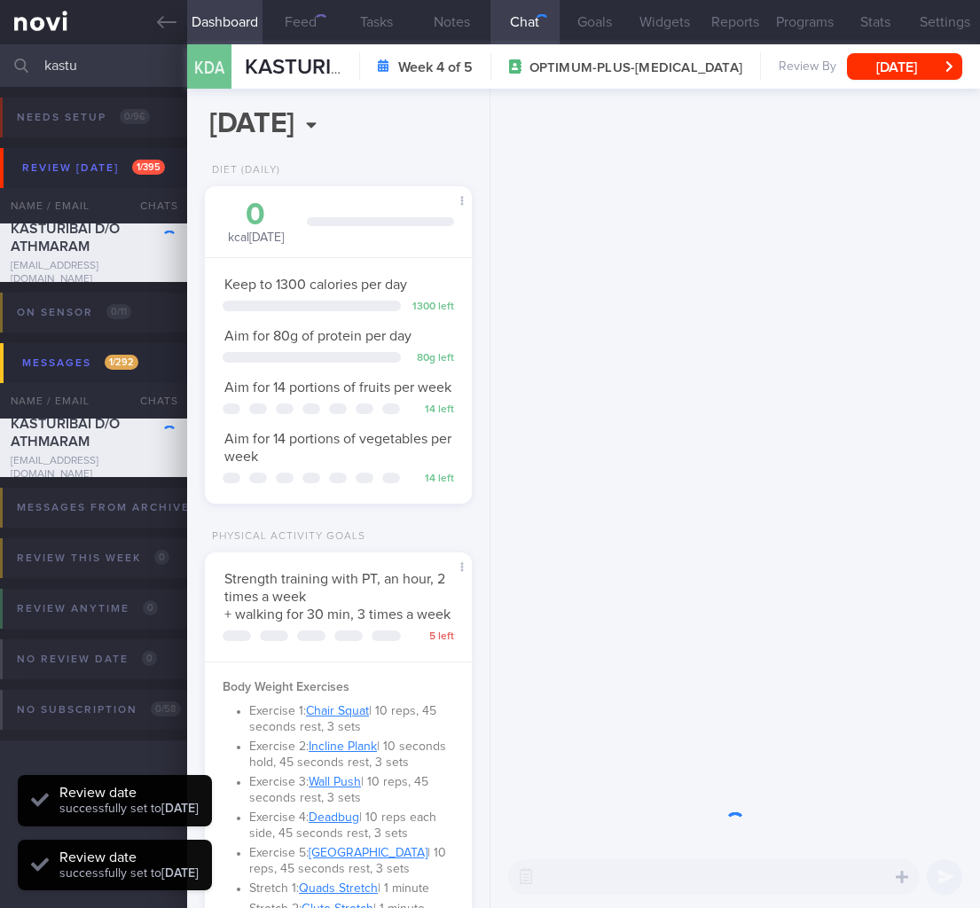
click at [404, 551] on div "Physical Activity Goals" at bounding box center [338, 541] width 266 height 22
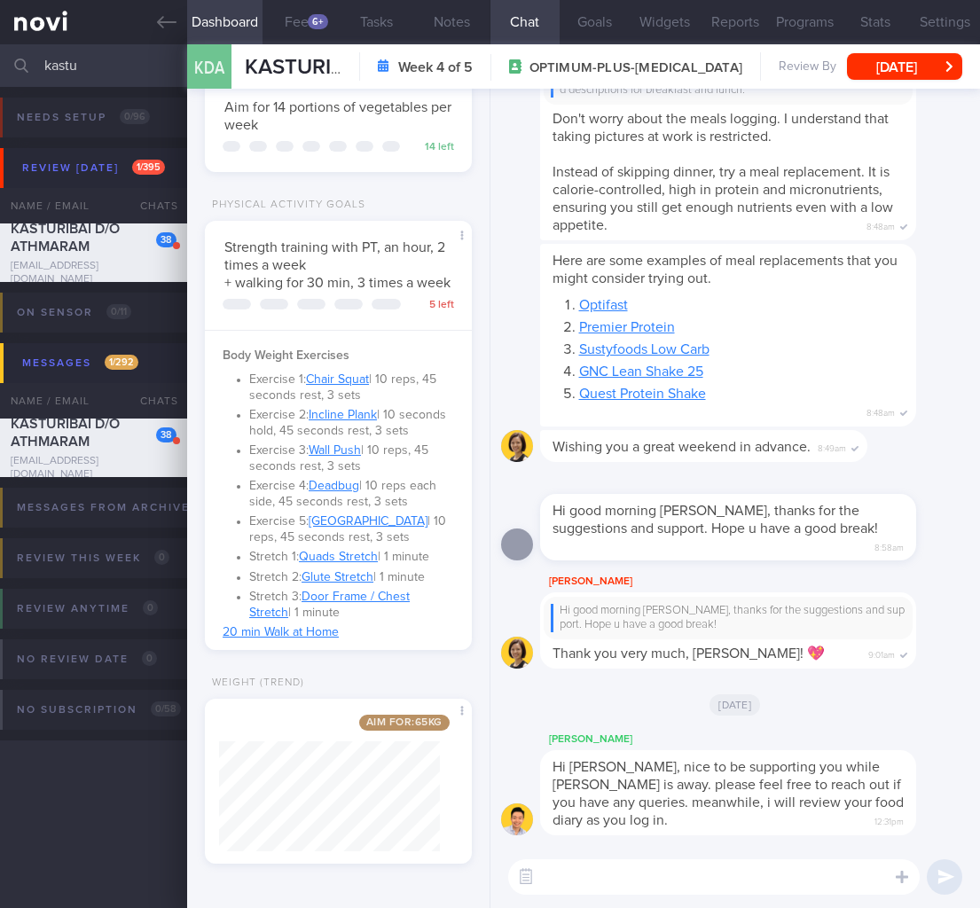
drag, startPoint x: 161, startPoint y: 80, endPoint x: -31, endPoint y: 74, distance: 192.5
click at [0, 74] on html "You are offline! Some functionality will be unavailable Patients New Users Coac…" at bounding box center [490, 454] width 980 height 908
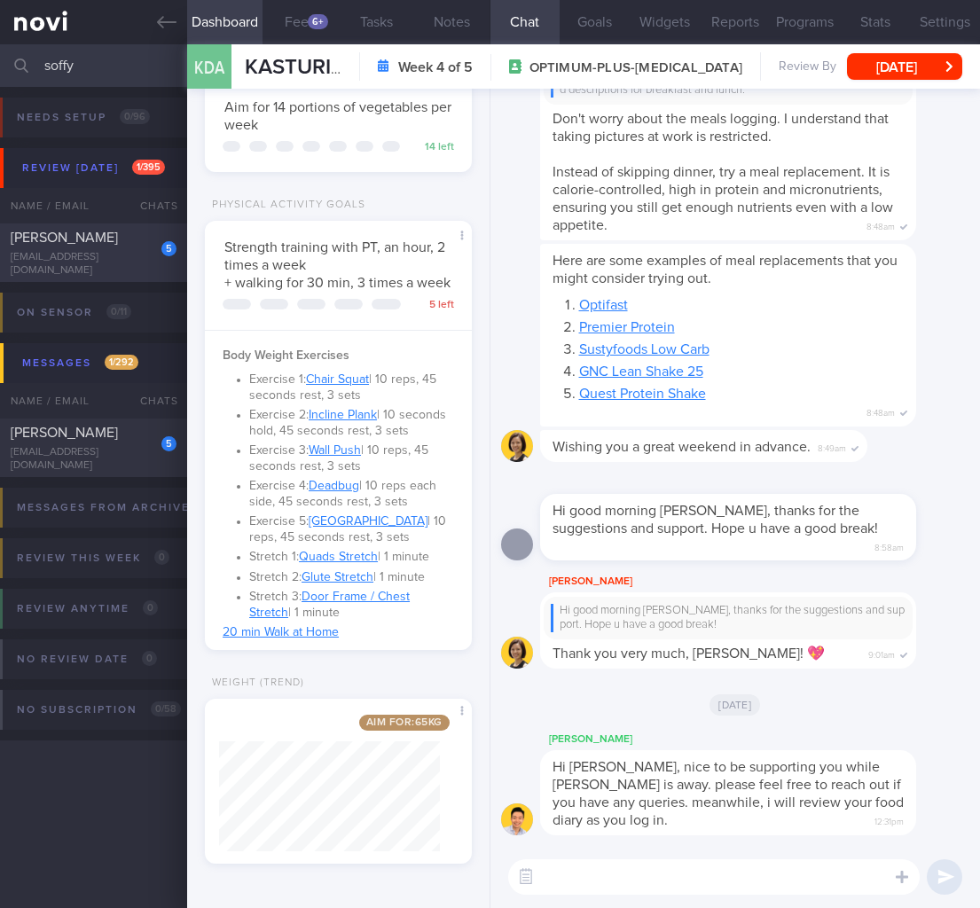
type input "soffy"
click at [120, 241] on div "[PERSON_NAME]" at bounding box center [91, 238] width 161 height 18
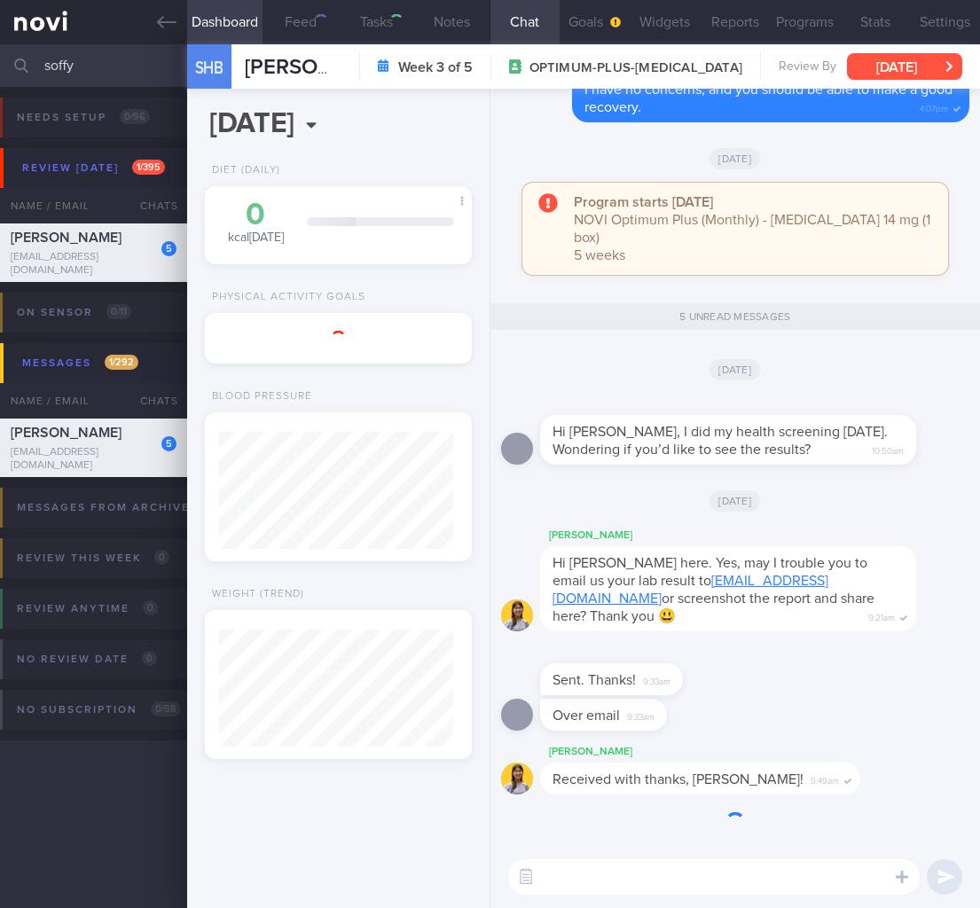
scroll to position [143, 234]
click at [932, 65] on button "[DATE]" at bounding box center [904, 66] width 115 height 27
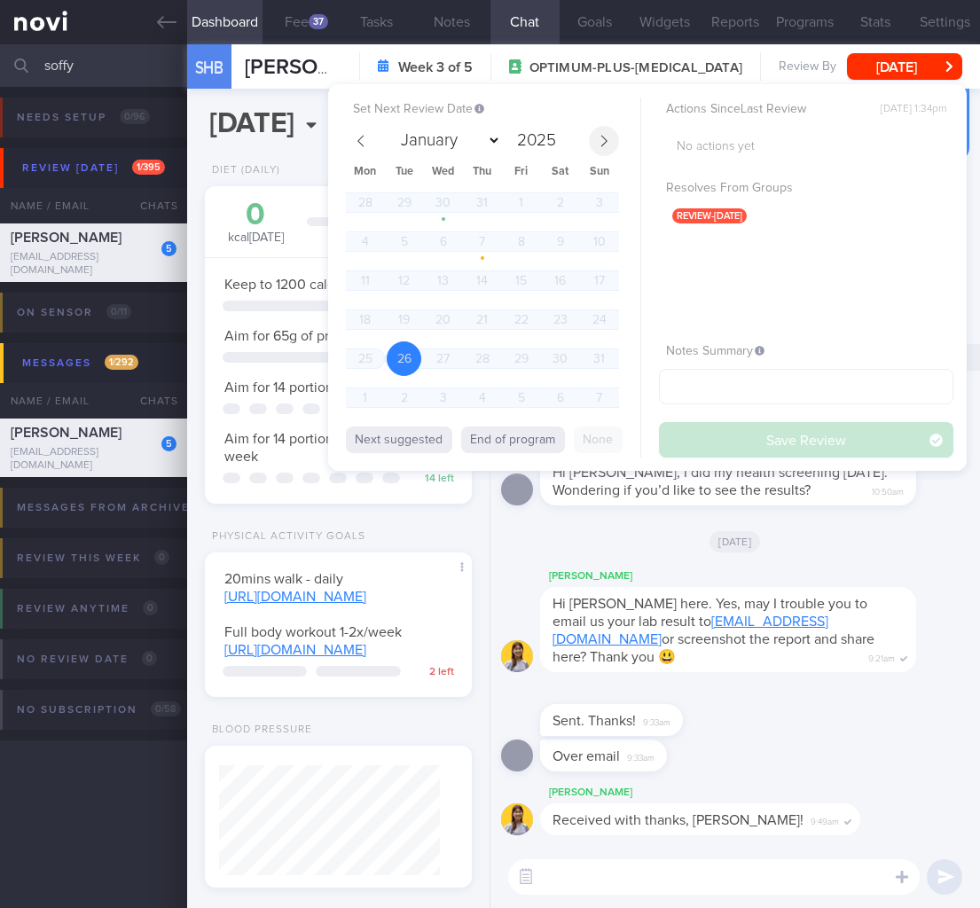
click at [598, 140] on icon at bounding box center [604, 141] width 12 height 12
select select "8"
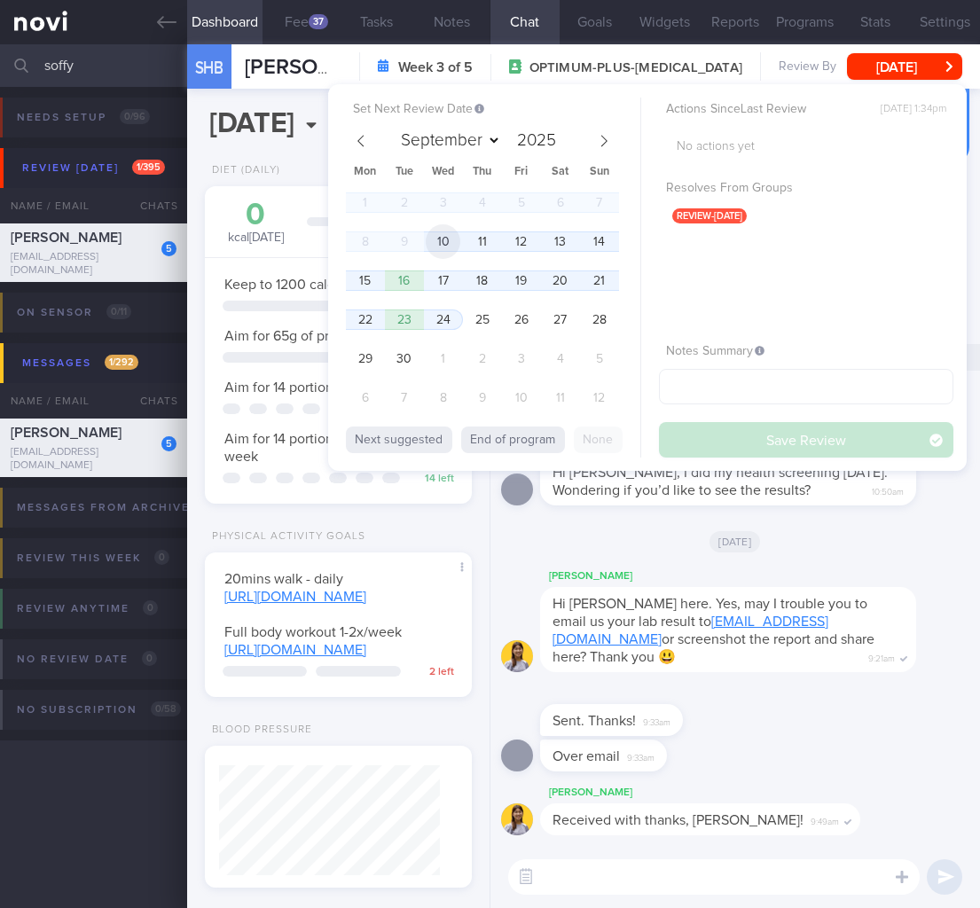
click at [452, 239] on span "10" at bounding box center [443, 241] width 35 height 35
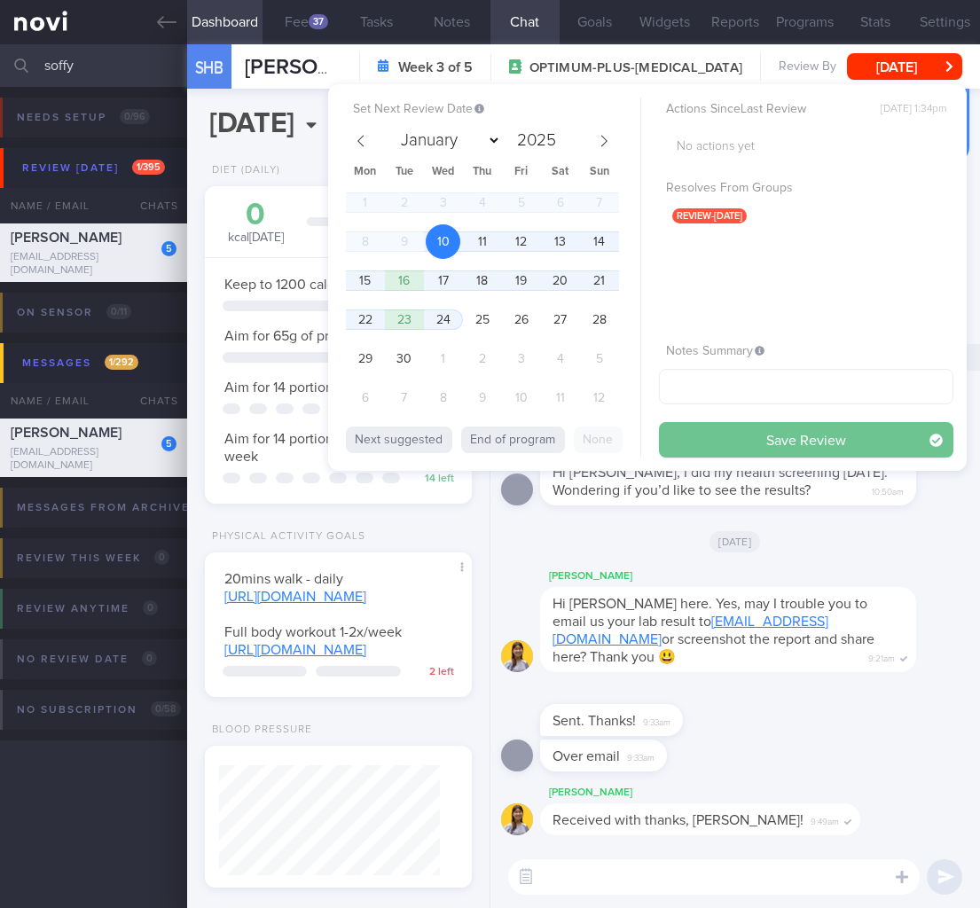
click at [809, 447] on button "Save Review" at bounding box center [806, 439] width 294 height 35
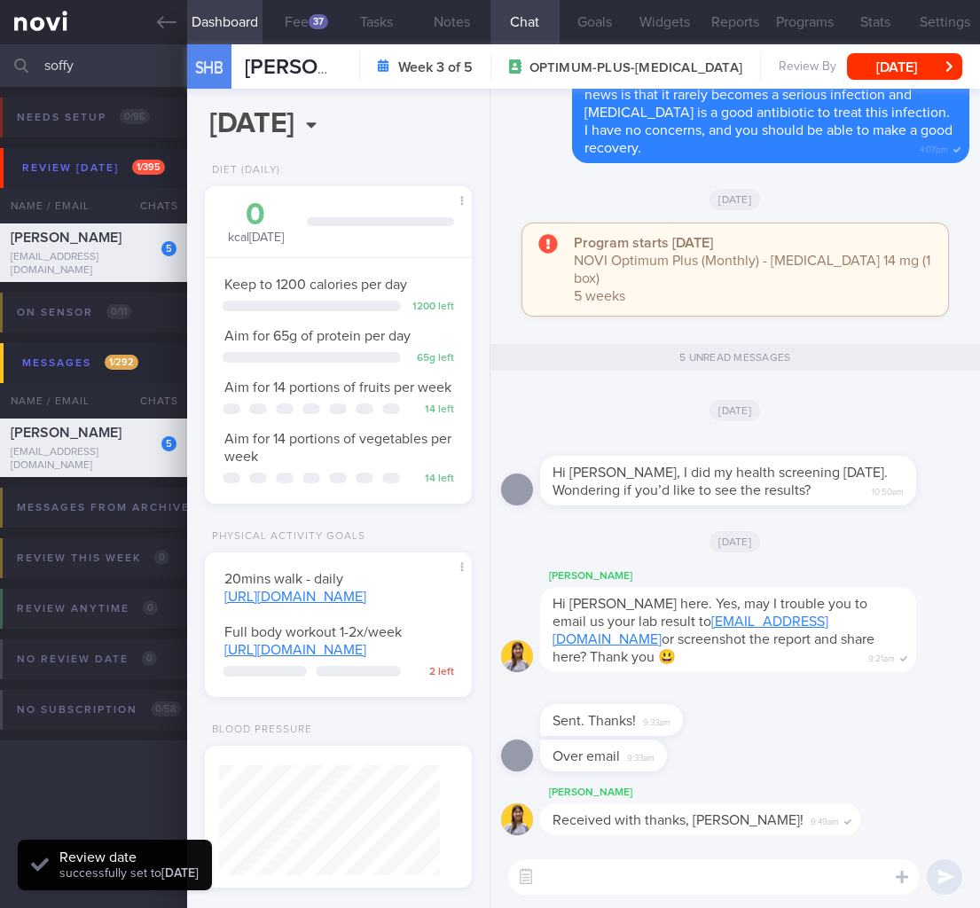
click at [913, 547] on div "[DATE]" at bounding box center [735, 541] width 468 height 50
drag, startPoint x: 131, startPoint y: 67, endPoint x: -90, endPoint y: 63, distance: 221.7
click at [0, 63] on html "You are offline! Some functionality will be unavailable Patients New Users Coac…" at bounding box center [490, 454] width 980 height 908
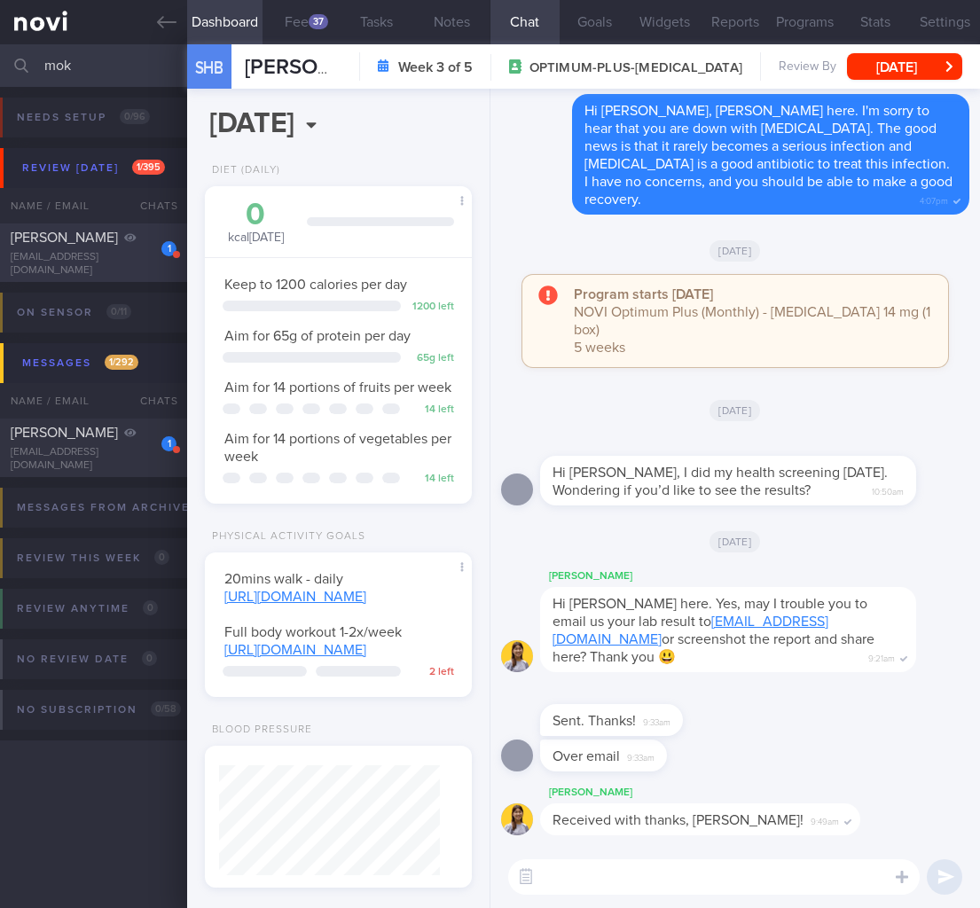
type input "mok"
click at [64, 246] on div "[PERSON_NAME]" at bounding box center [91, 238] width 161 height 18
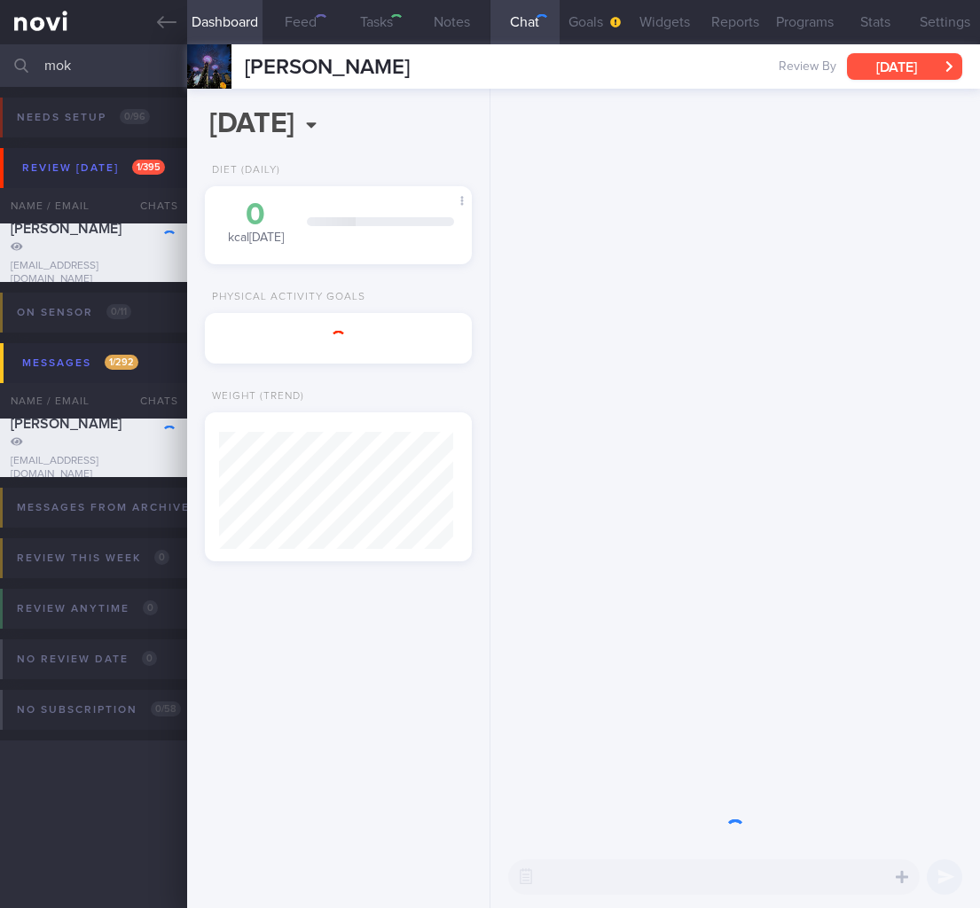
click at [919, 65] on button "[DATE]" at bounding box center [904, 66] width 115 height 27
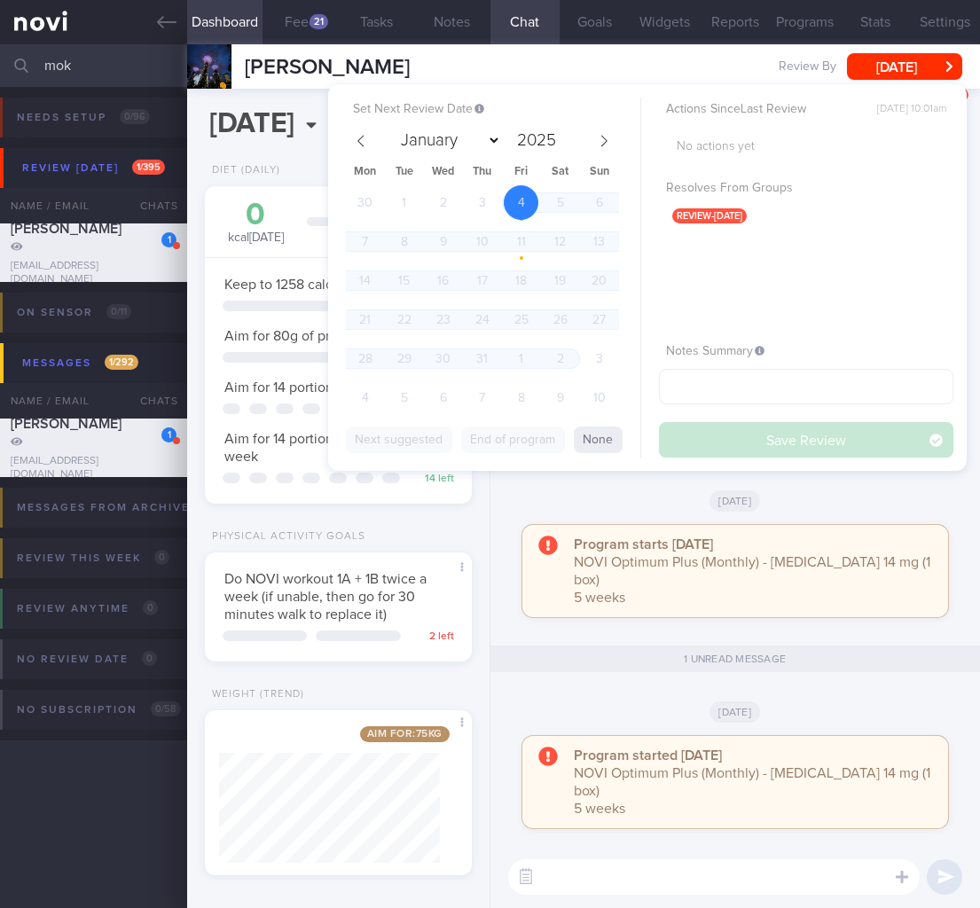
scroll to position [136, 221]
click at [604, 146] on icon at bounding box center [604, 141] width 12 height 12
click at [604, 145] on icon at bounding box center [604, 141] width 12 height 12
select select "8"
click at [425, 247] on div "1 2 3 4 5 6 7 8 9 10 11 12 13 14 15 16 17 18 19 20 21 22 23 24 25 26 27 28 29 3…" at bounding box center [482, 302] width 273 height 234
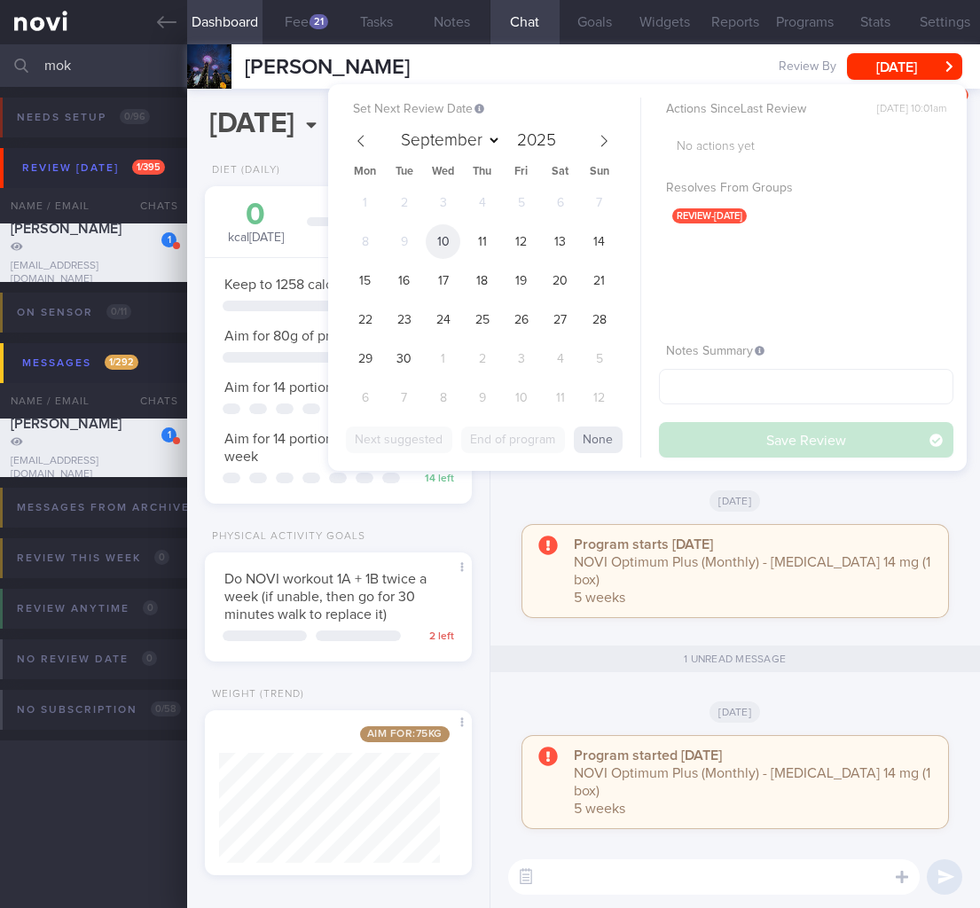
click at [429, 245] on span "10" at bounding box center [443, 241] width 35 height 35
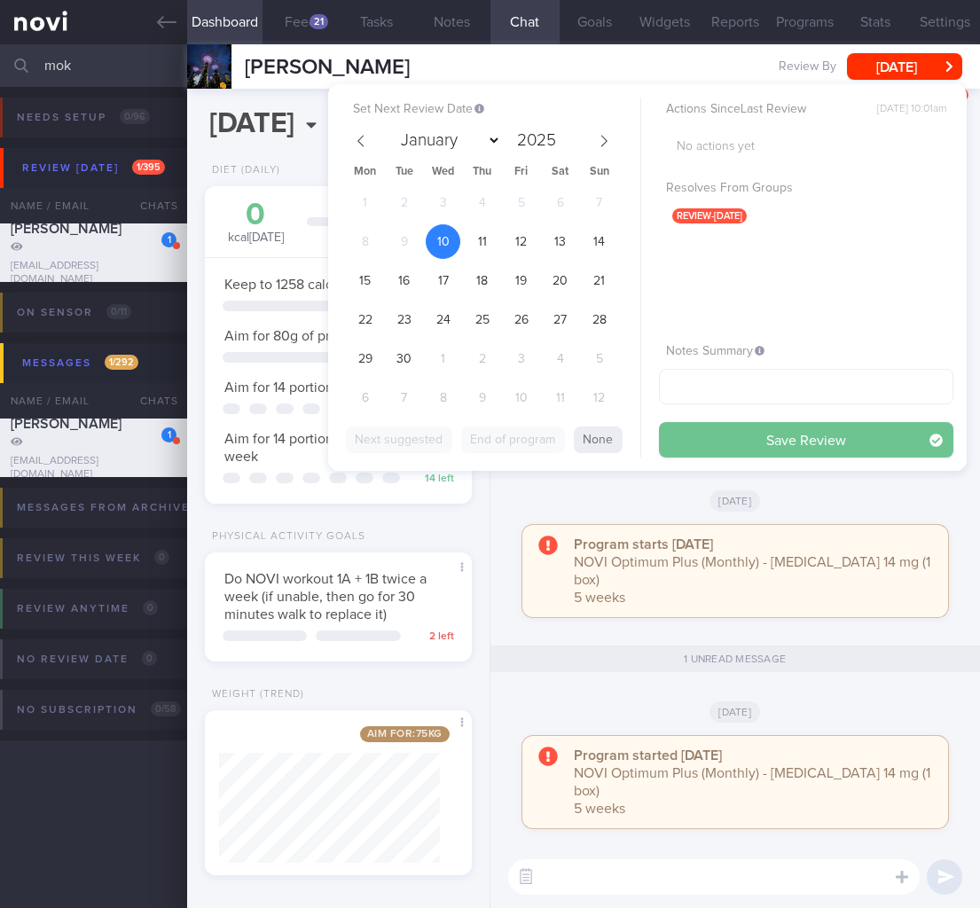
click at [823, 440] on button "Save Review" at bounding box center [806, 439] width 294 height 35
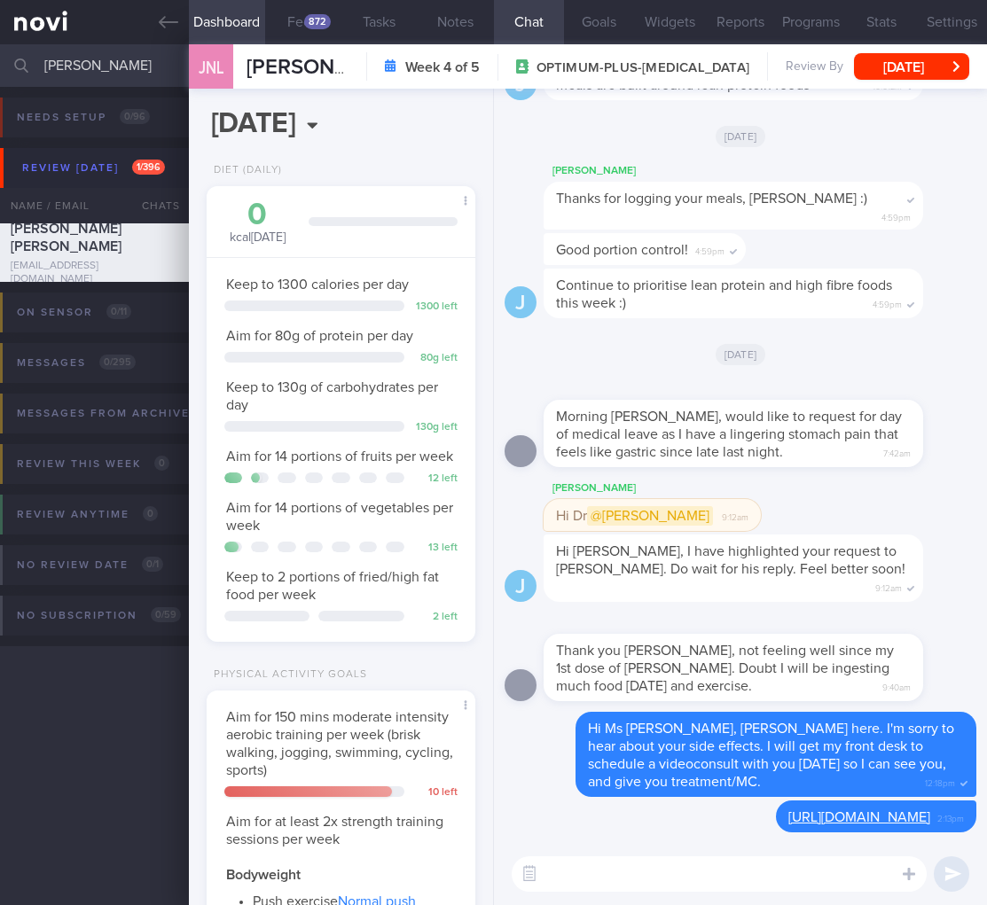
drag, startPoint x: 111, startPoint y: 62, endPoint x: -152, endPoint y: 65, distance: 263.3
click at [0, 65] on html "You are offline! Some functionality will be unavailable Patients New Users Coac…" at bounding box center [493, 452] width 987 height 905
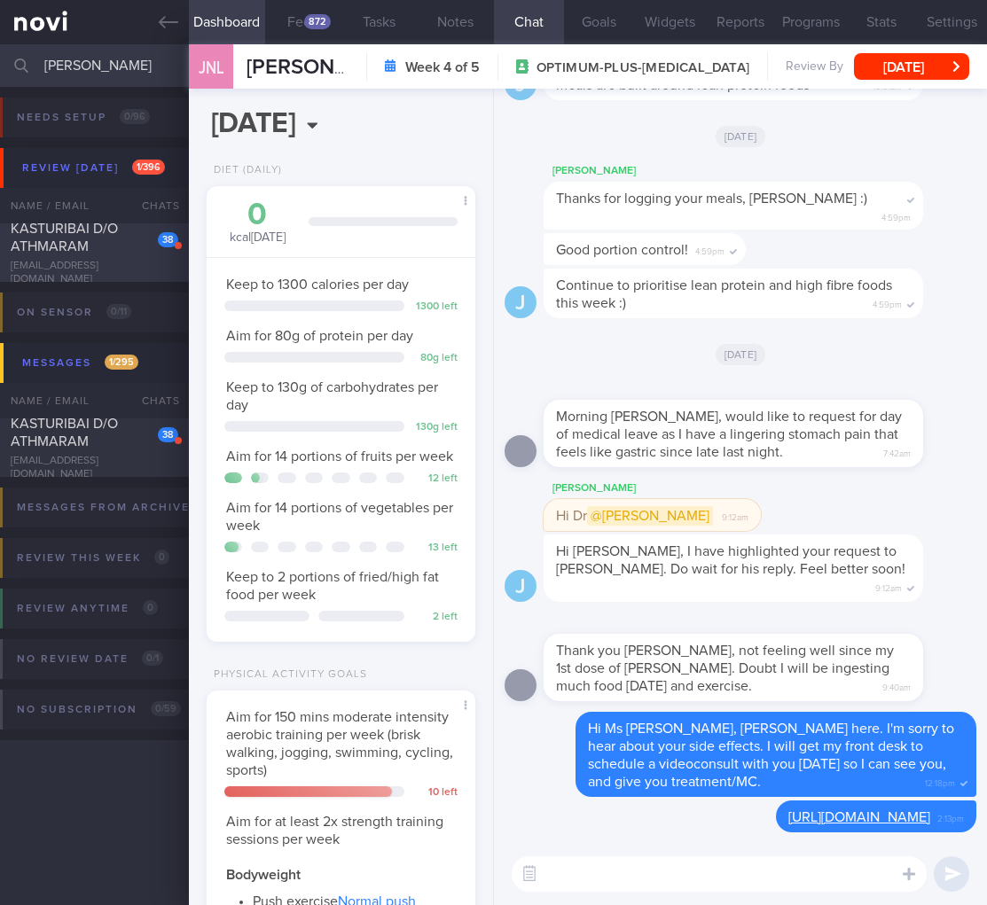
click at [93, 250] on div "KASTURIBAI D/O ATHMARAM" at bounding box center [92, 237] width 163 height 35
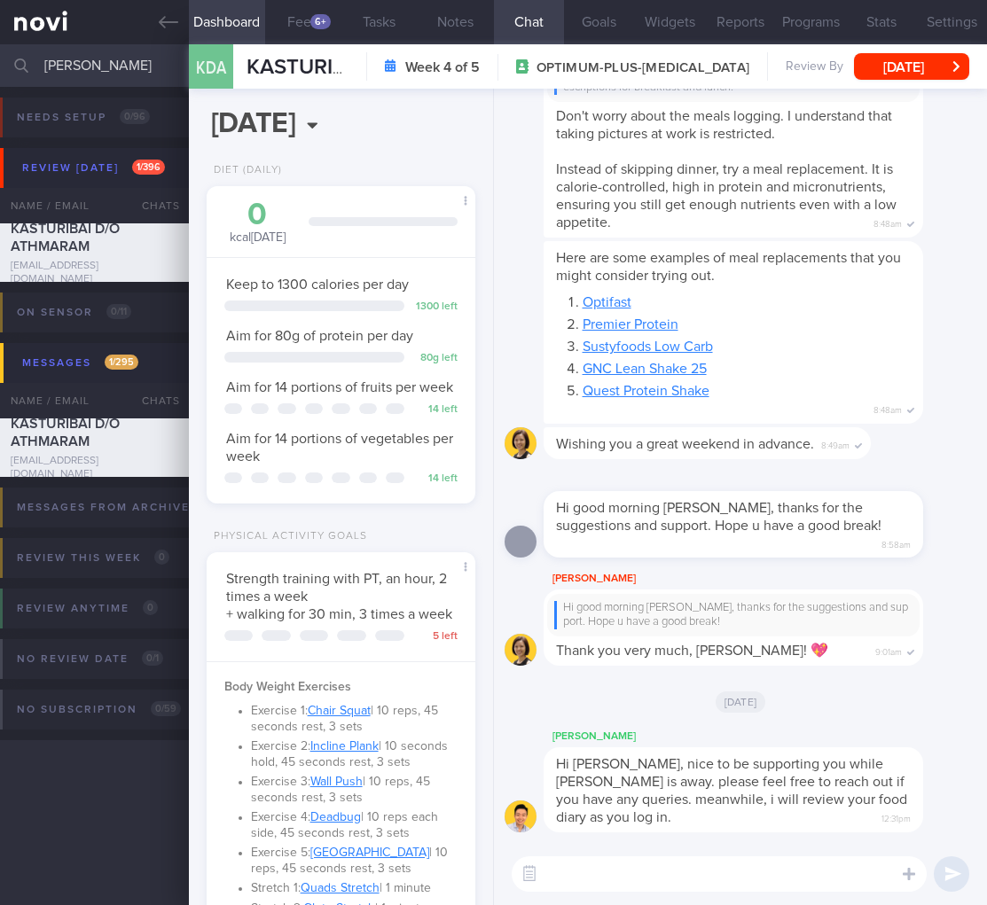
scroll to position [137, 223]
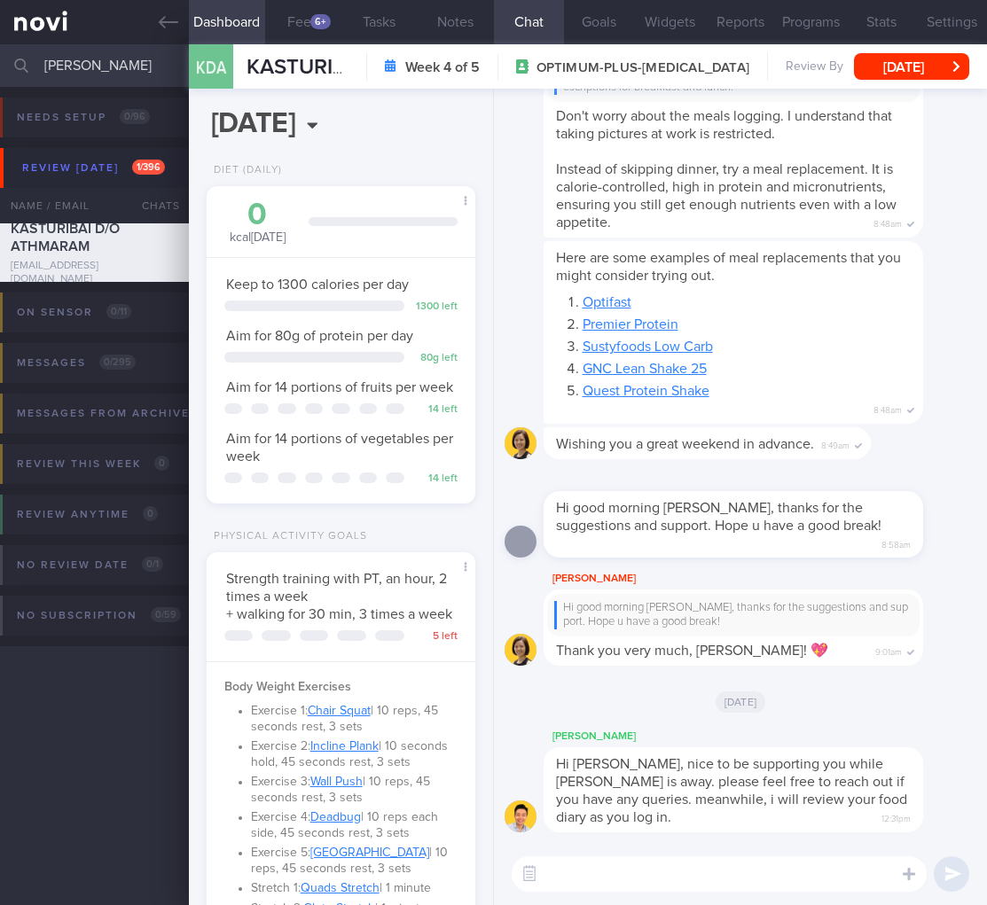
click at [82, 68] on input "[PERSON_NAME]" at bounding box center [493, 65] width 987 height 43
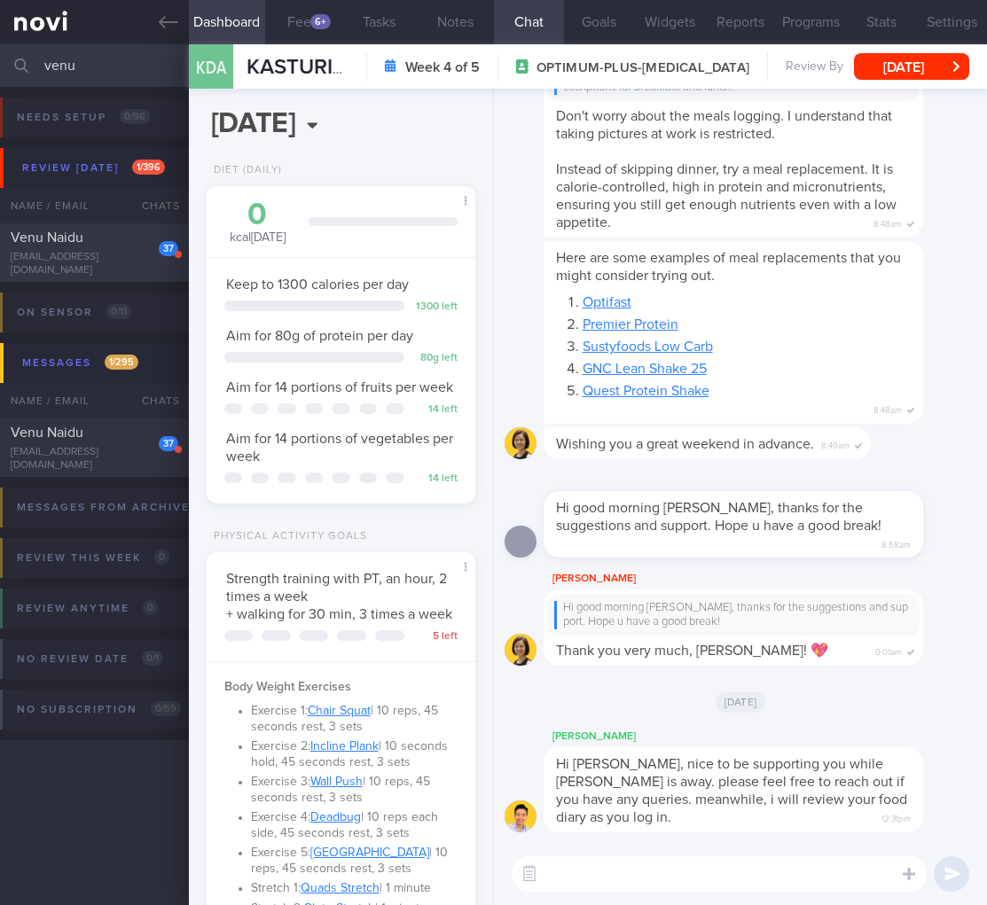
type input "venu"
click at [111, 264] on div "[EMAIL_ADDRESS][DOMAIN_NAME]" at bounding box center [95, 264] width 168 height 27
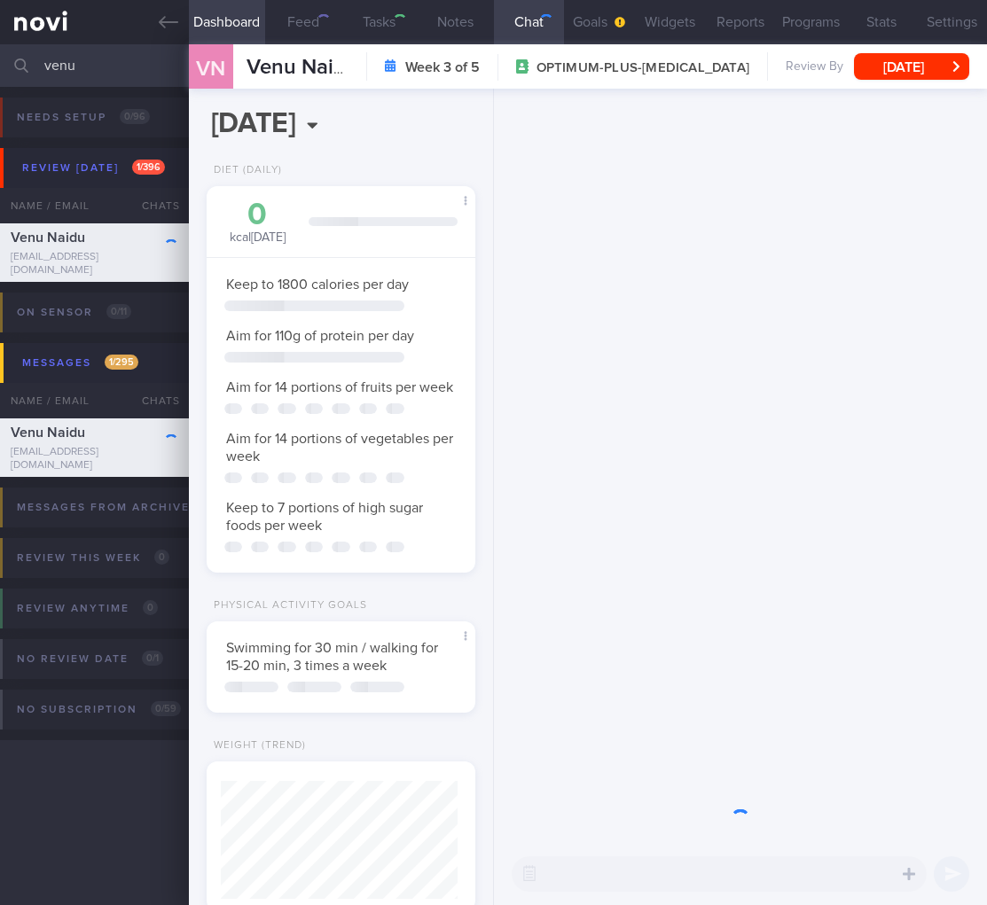
select select "8"
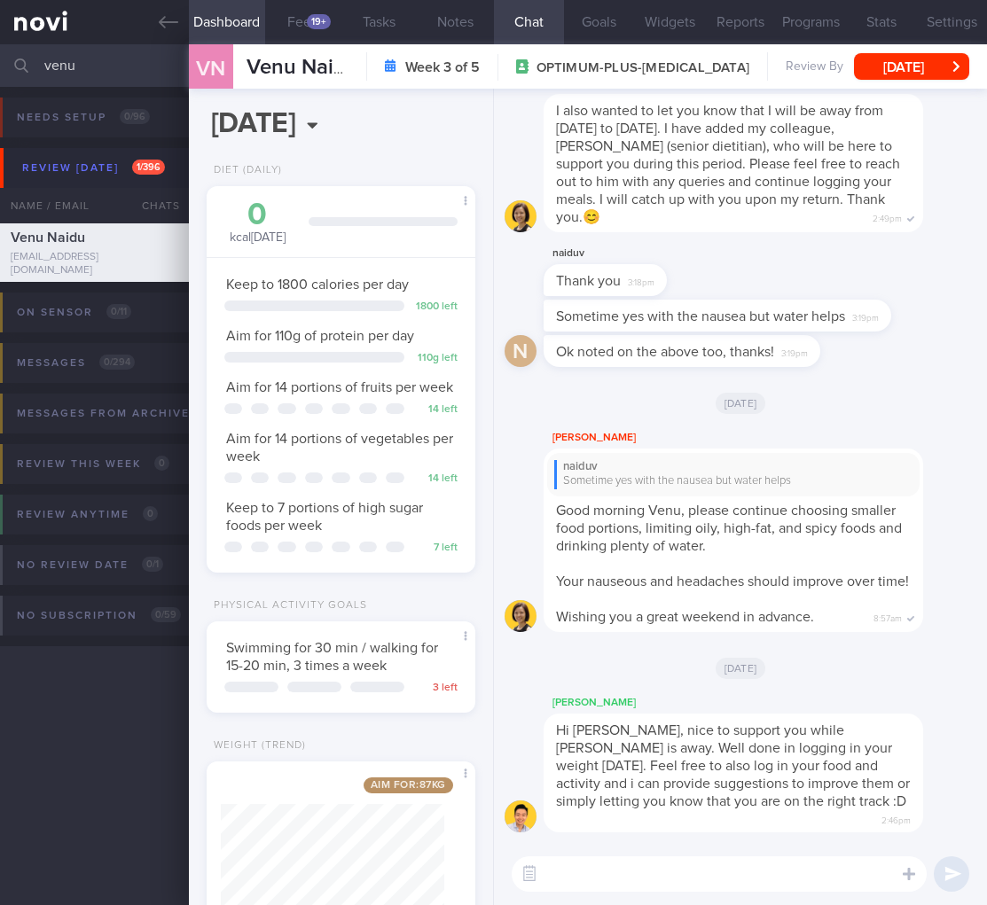
scroll to position [80, 0]
